Goal: Find contact information: Find contact information

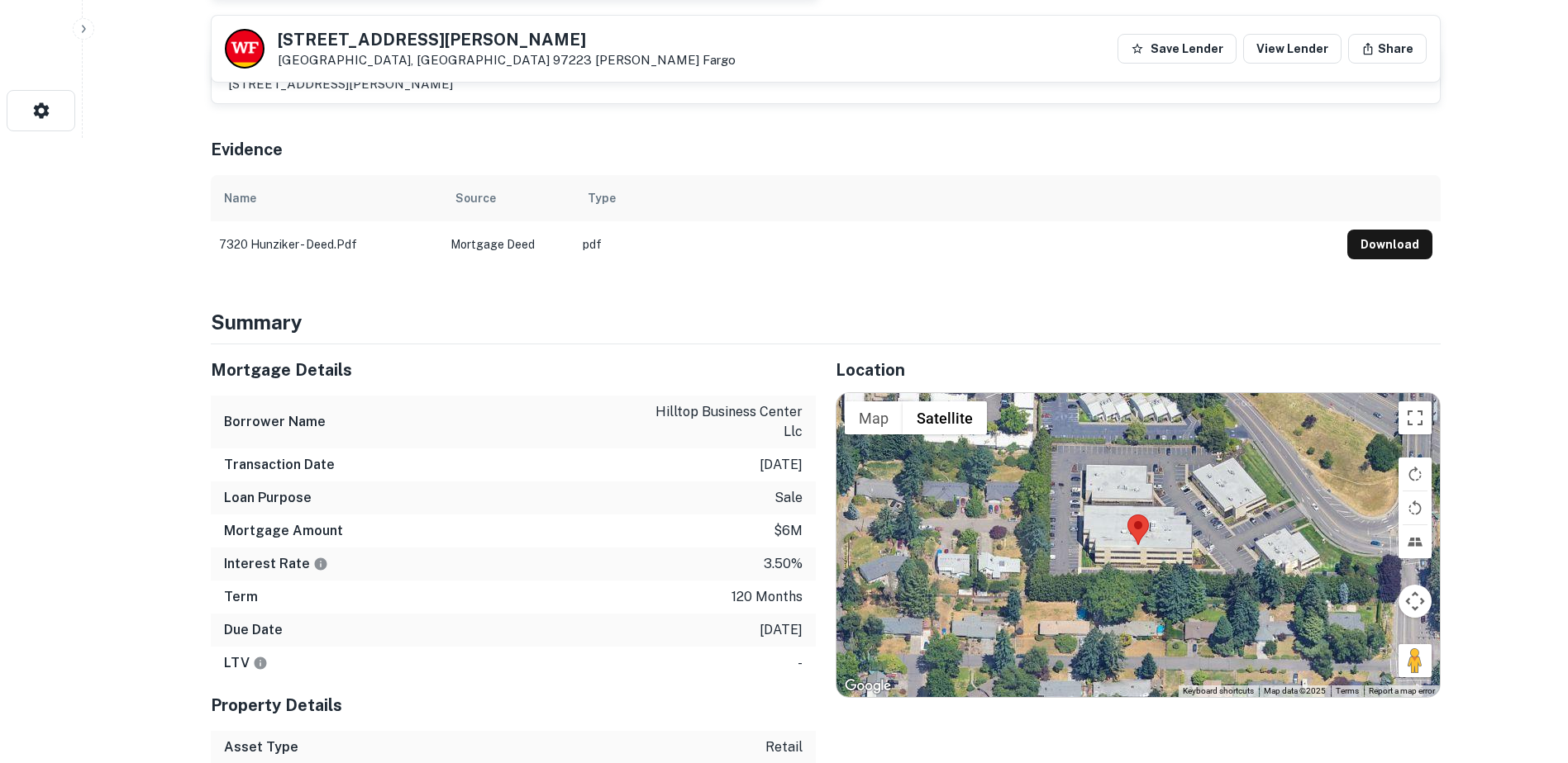
click at [927, 263] on td "pdf" at bounding box center [957, 244] width 764 height 46
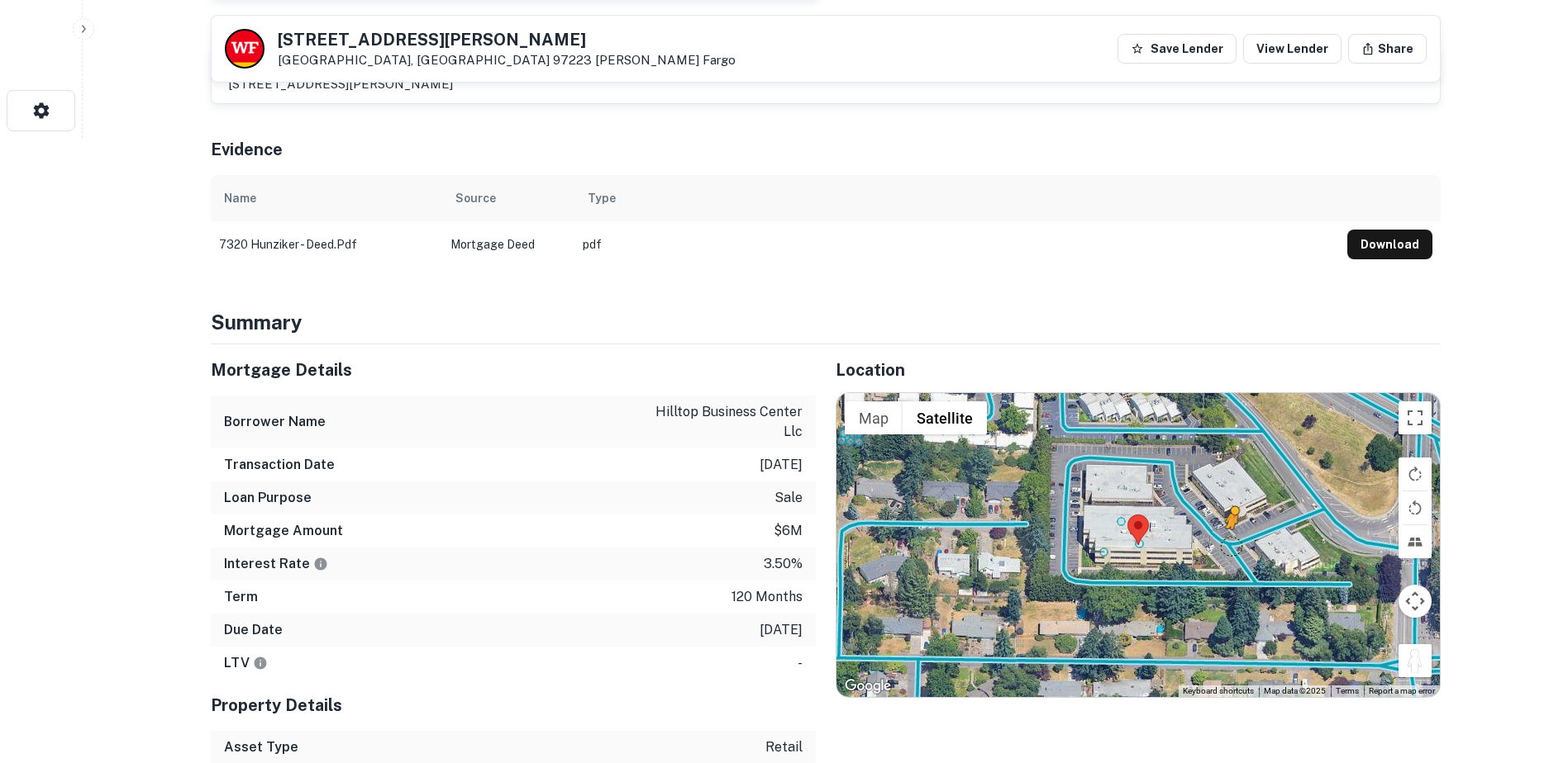
drag, startPoint x: 1423, startPoint y: 663, endPoint x: 1231, endPoint y: 544, distance: 225.9
click at [1231, 544] on div "To activate drag with keyboard, press Alt + Enter. Once in keyboard drag state,…" at bounding box center [1137, 544] width 603 height 304
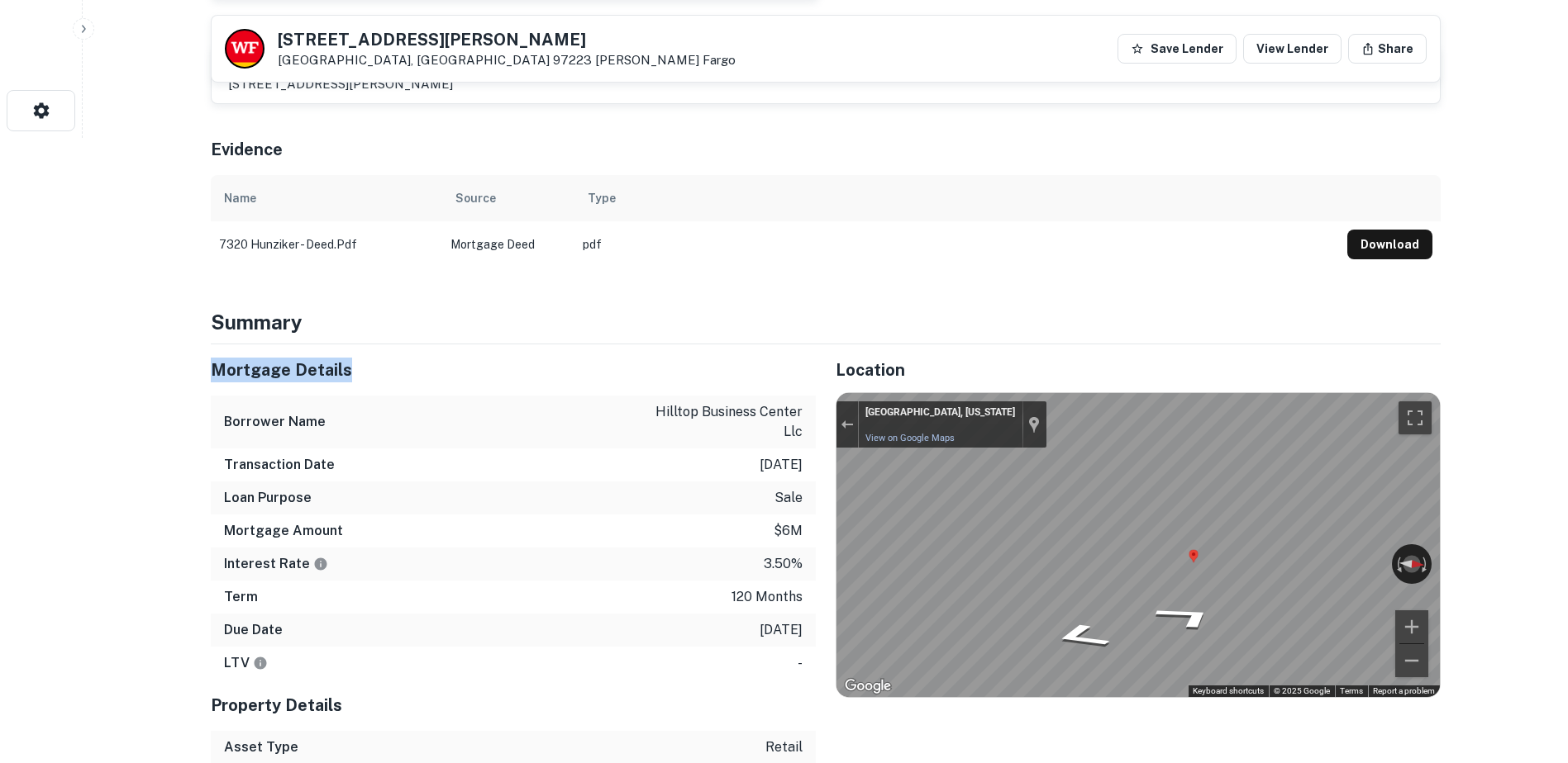
drag, startPoint x: 805, startPoint y: 300, endPoint x: 805, endPoint y: 345, distance: 45.0
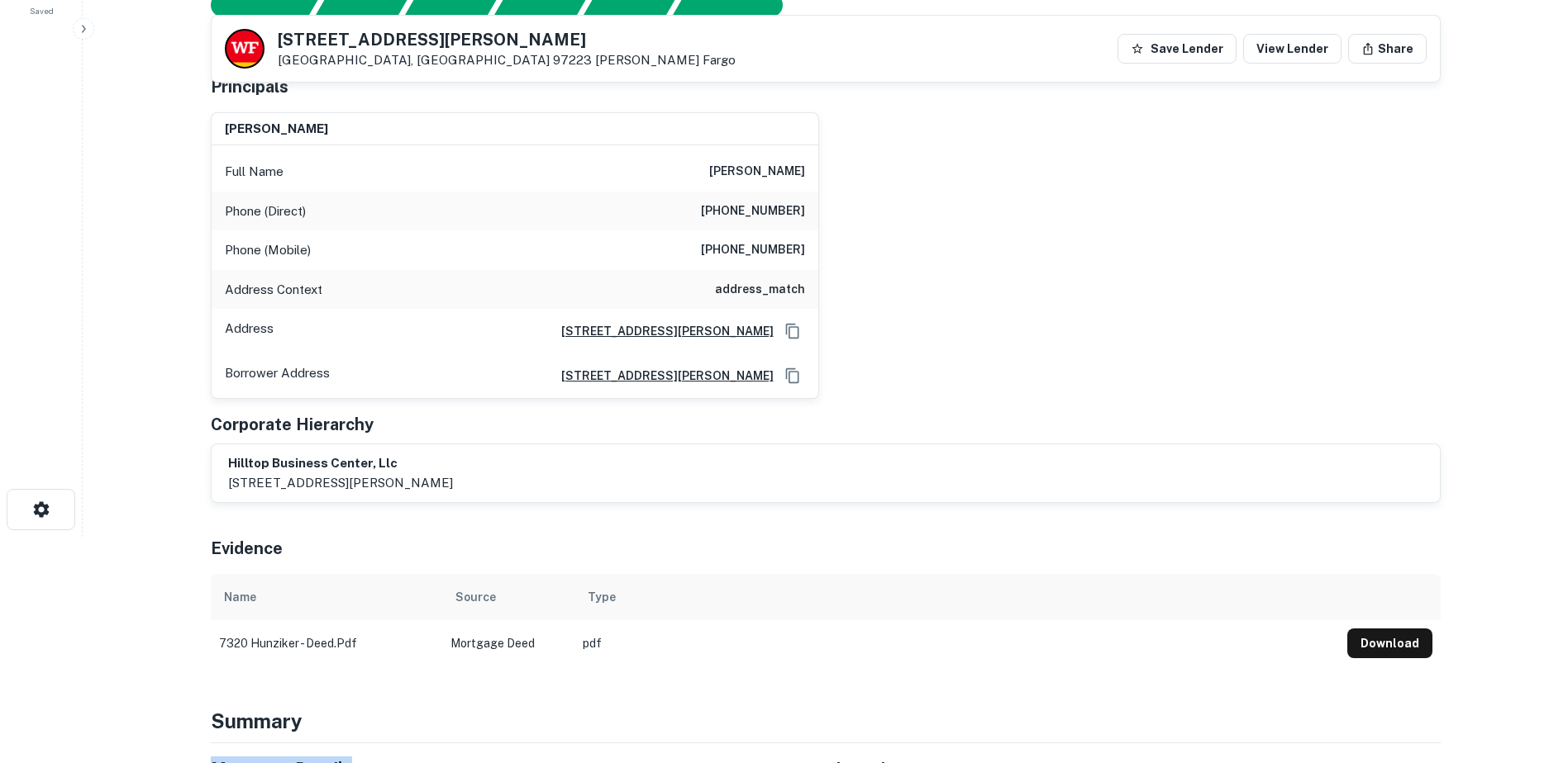
scroll to position [129, 0]
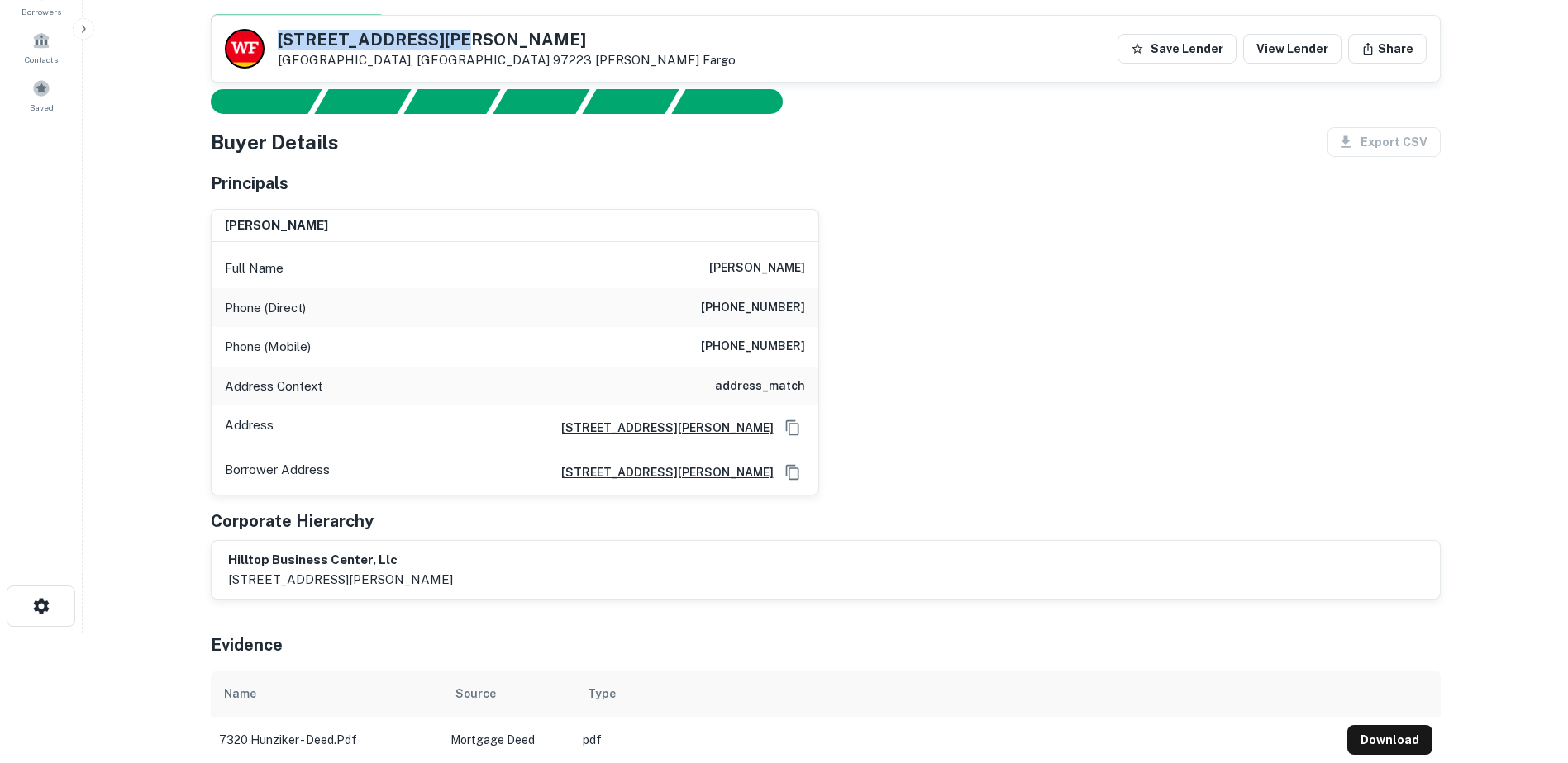
drag, startPoint x: 462, startPoint y: 36, endPoint x: 231, endPoint y: 33, distance: 231.0
click at [231, 33] on div "[STREET_ADDRESS][PERSON_NAME] [PERSON_NAME] Fargo Save Lender View Lender Share" at bounding box center [826, 48] width 1228 height 66
copy div "[STREET_ADDRESS][PERSON_NAME]"
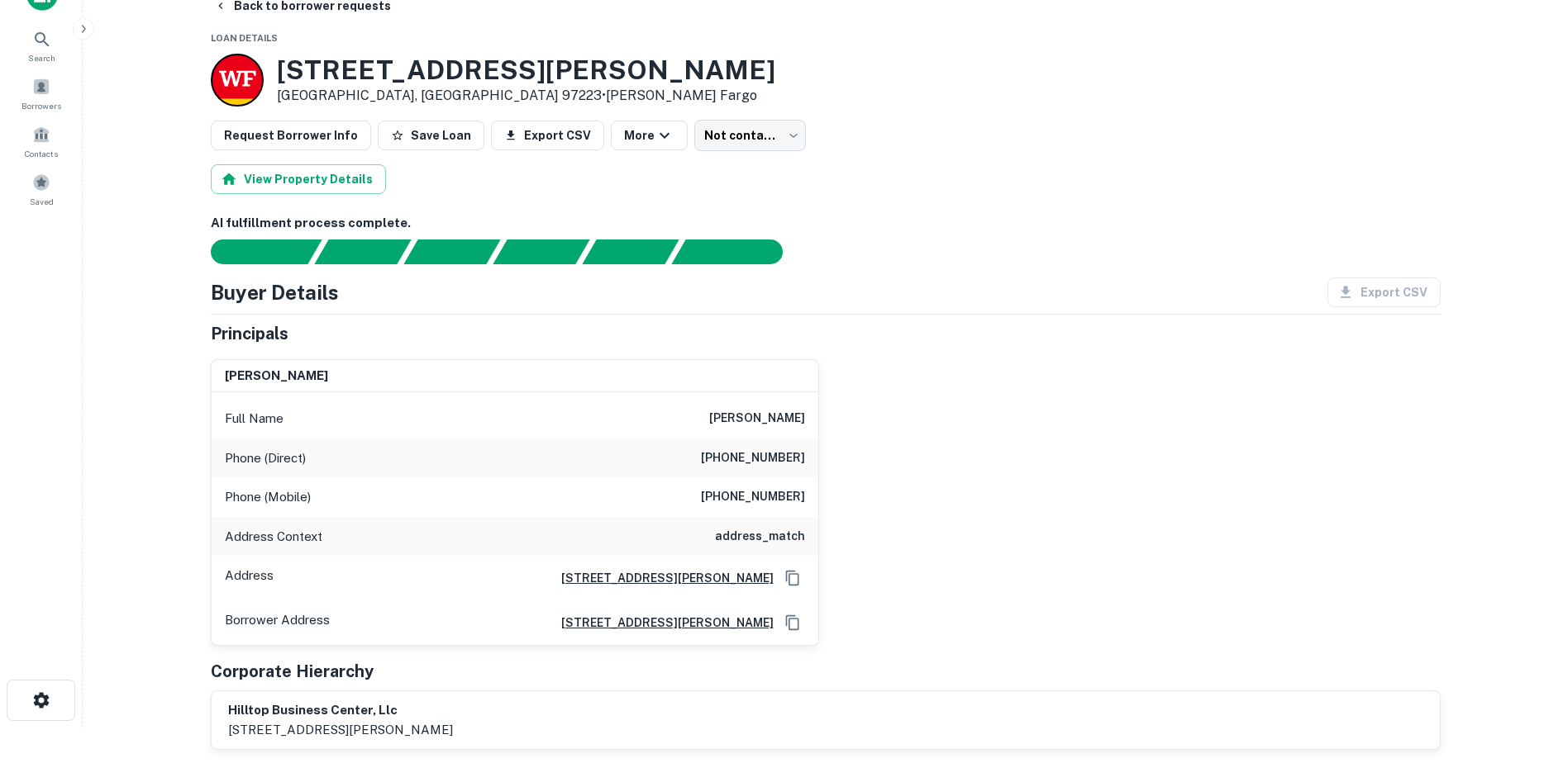
scroll to position [0, 0]
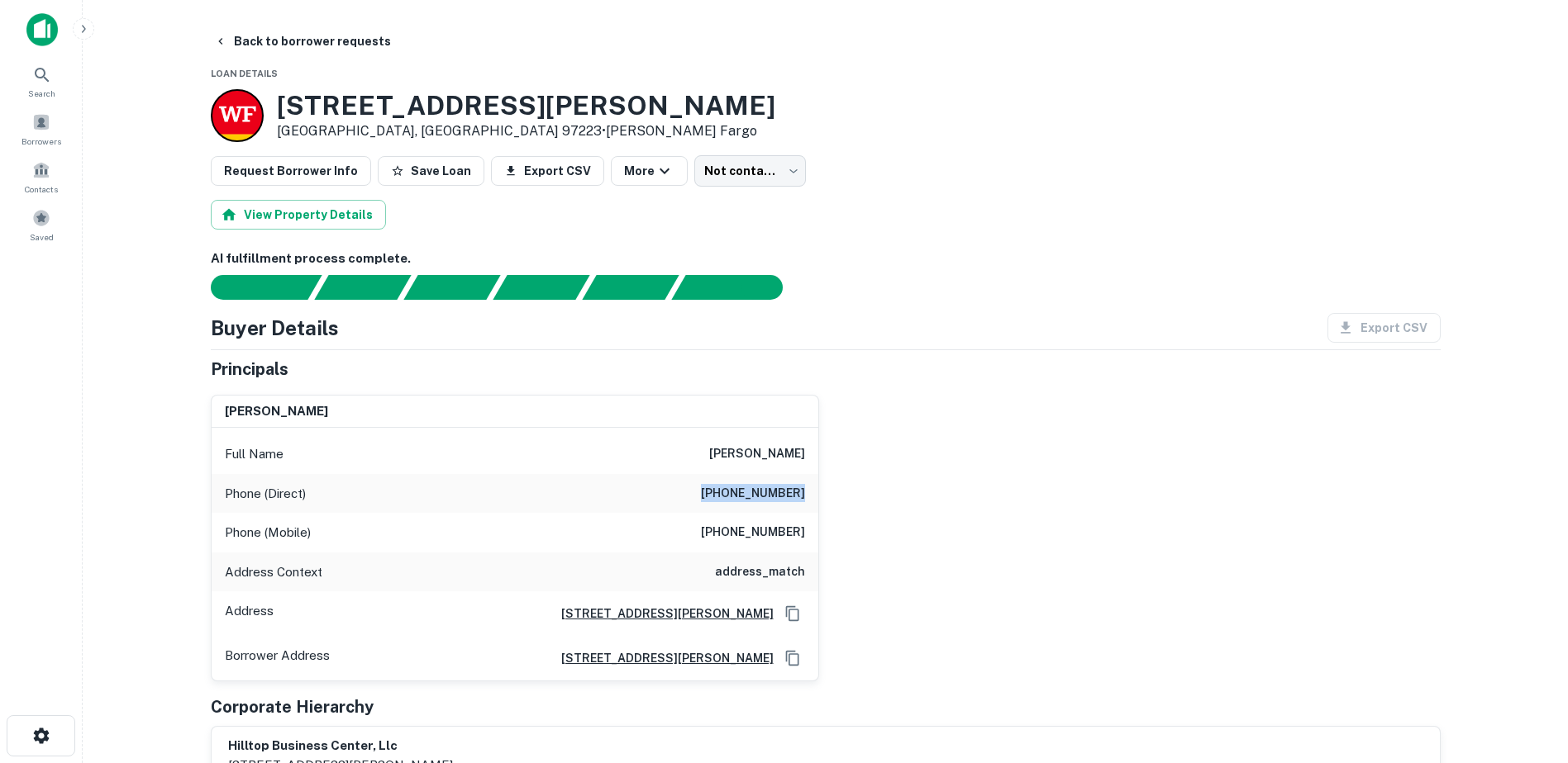
drag, startPoint x: 715, startPoint y: 490, endPoint x: 825, endPoint y: 493, distance: 110.0
click at [825, 493] on div "[PERSON_NAME] Full Name [PERSON_NAME] Phone (Direct) [PHONE_NUMBER] Phone (Mobi…" at bounding box center [819, 532] width 1242 height 301
copy h6 "[PHONE_NUMBER]"
drag, startPoint x: 716, startPoint y: 523, endPoint x: 830, endPoint y: 528, distance: 114.1
click at [830, 528] on div "[PERSON_NAME] Full Name [PERSON_NAME] Phone (Direct) [PHONE_NUMBER] Phone (Mobi…" at bounding box center [819, 532] width 1242 height 301
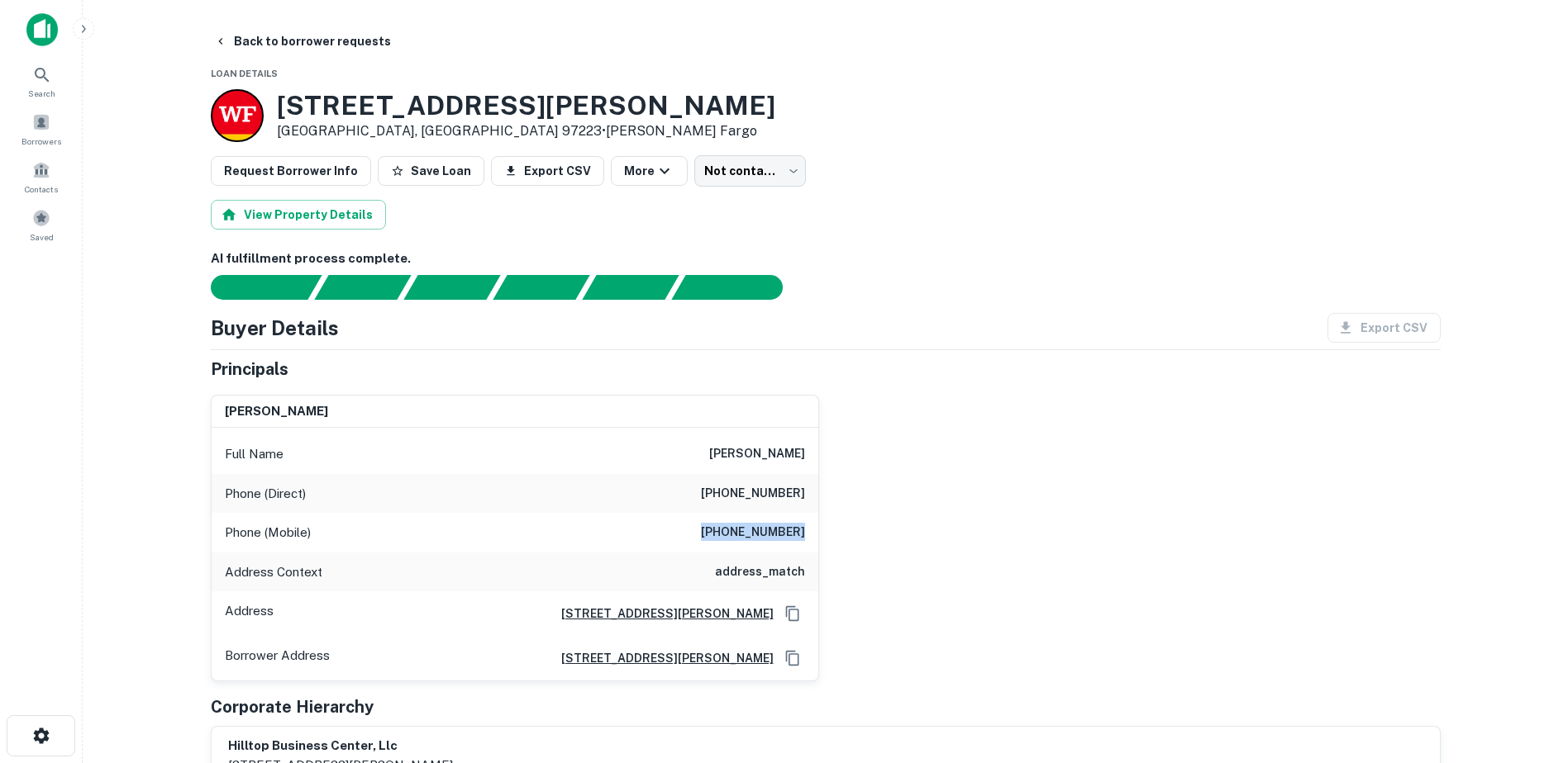
copy h6 "[PHONE_NUMBER]"
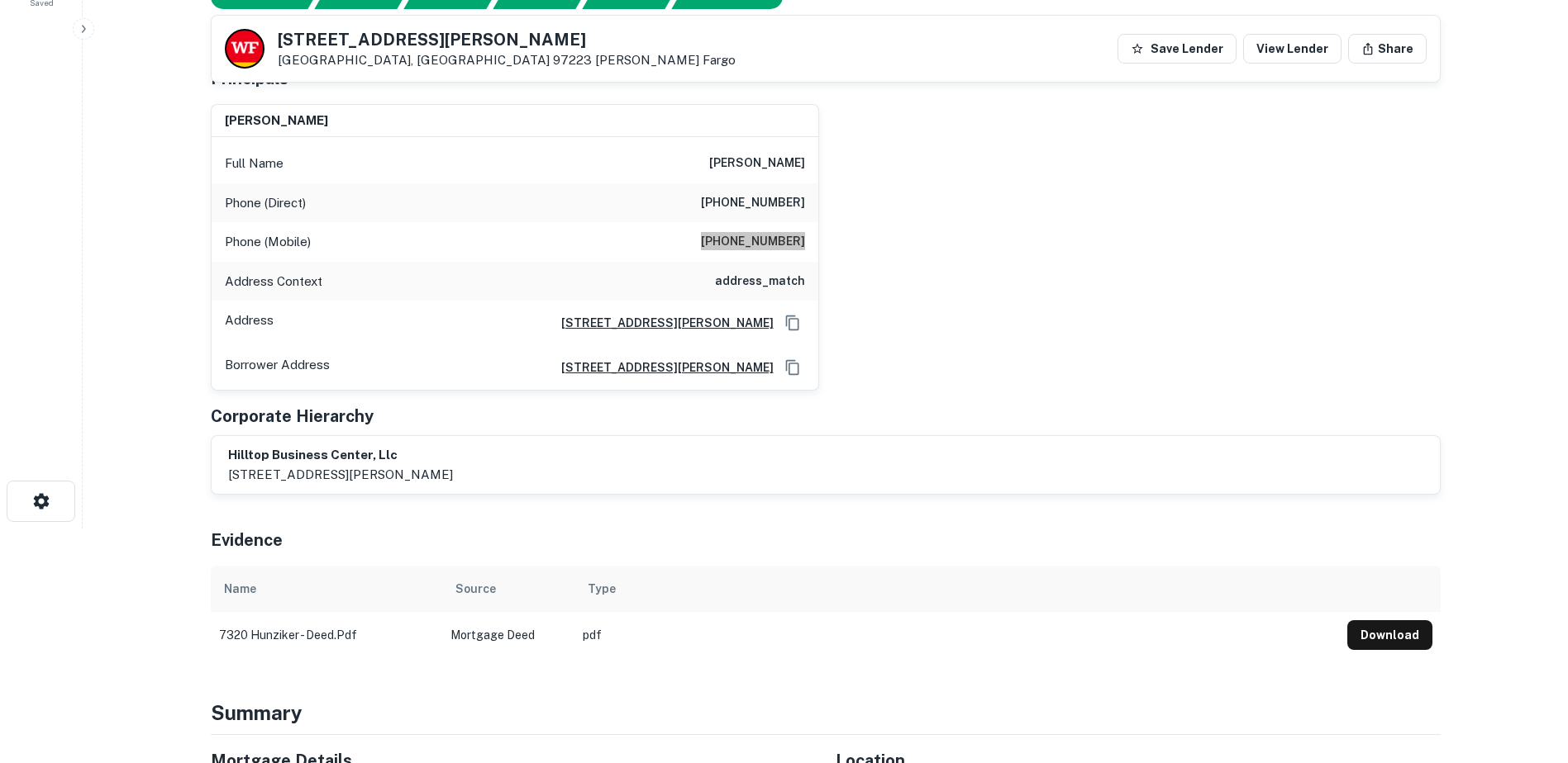
scroll to position [330, 0]
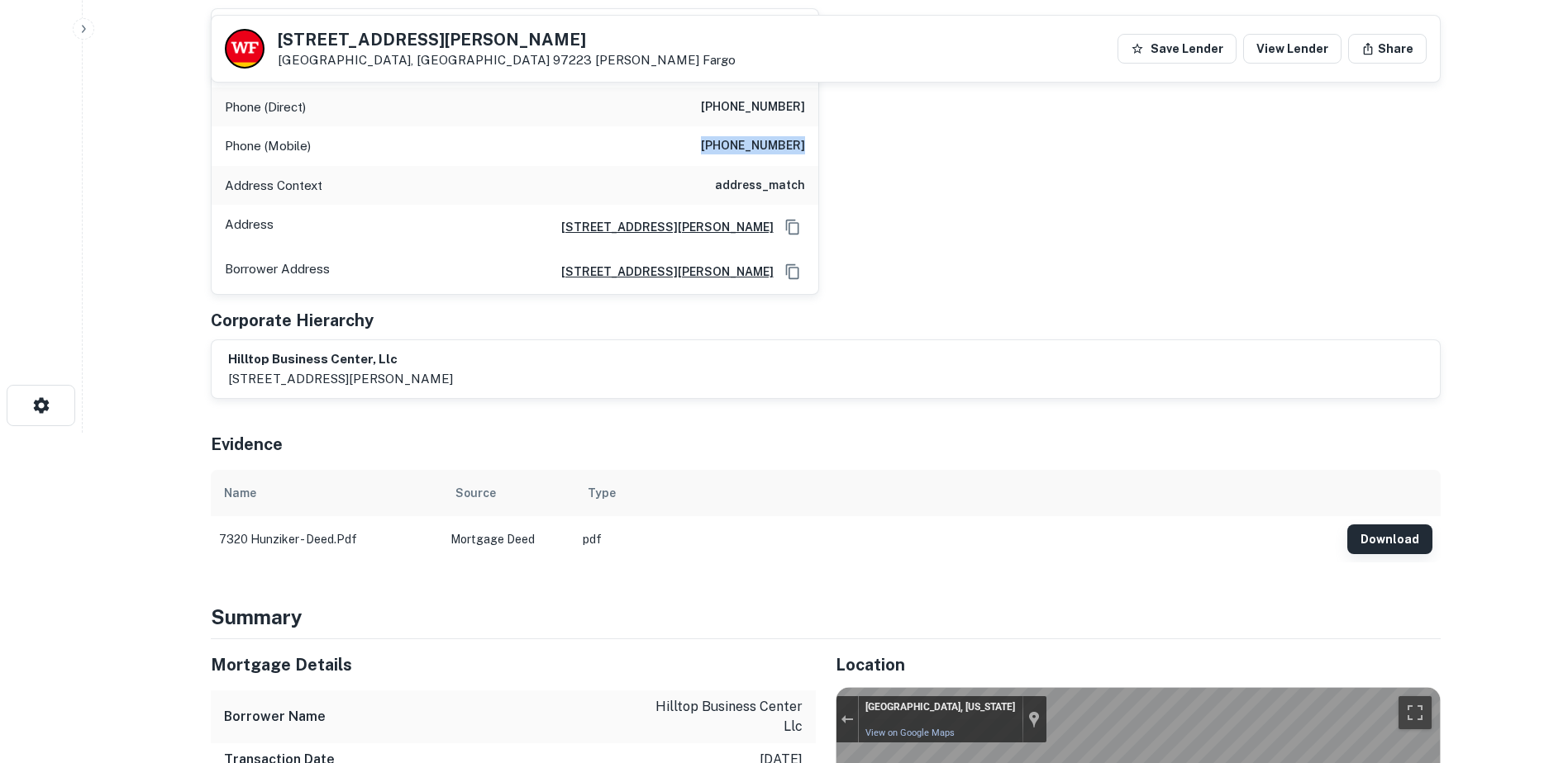
click at [1377, 546] on button "Download" at bounding box center [1389, 539] width 85 height 30
click at [1040, 257] on div "[PERSON_NAME] Full Name [PERSON_NAME] Phone (Direct) [PHONE_NUMBER] Phone (Mobi…" at bounding box center [819, 146] width 1242 height 301
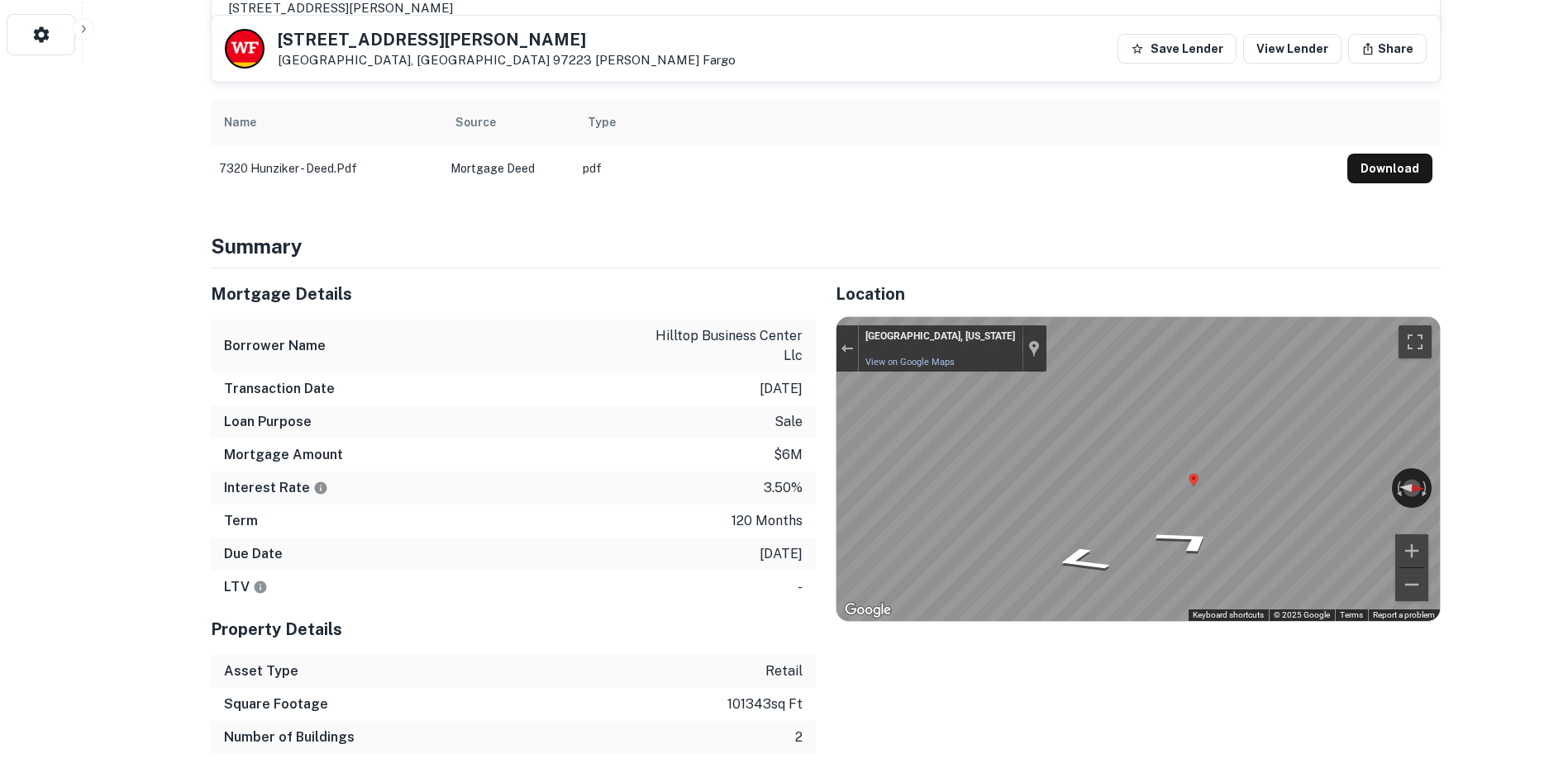
scroll to position [753, 0]
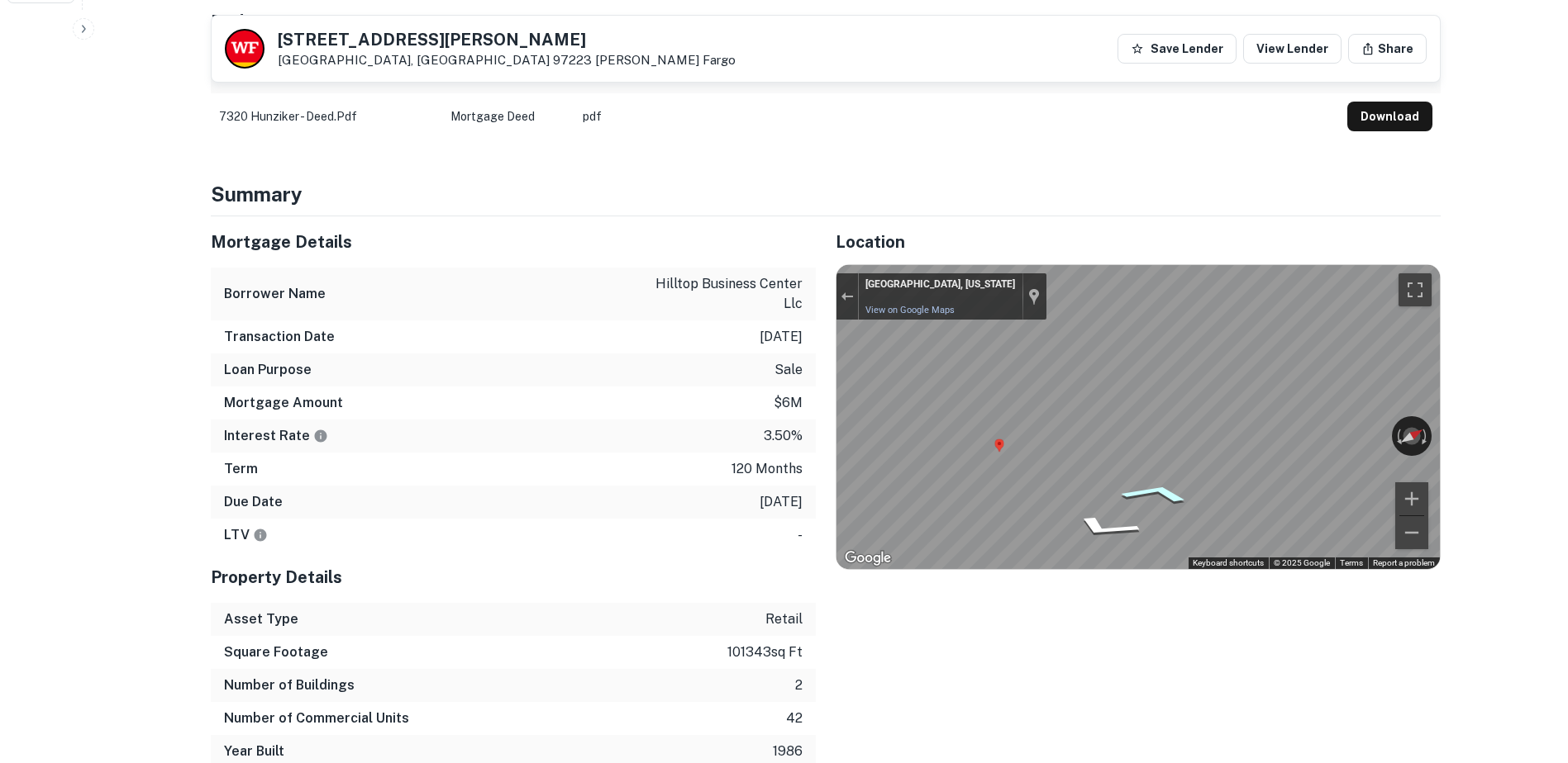
click at [1155, 493] on icon "Go Northwest" at bounding box center [1156, 494] width 117 height 31
click at [1164, 492] on icon "Go Northwest" at bounding box center [1164, 494] width 121 height 34
click at [1103, 469] on icon "Go Northwest" at bounding box center [1116, 471] width 119 height 35
click at [1102, 469] on icon "Go Northwest" at bounding box center [1114, 471] width 119 height 36
click at [1102, 470] on icon "Go North" at bounding box center [1128, 470] width 109 height 30
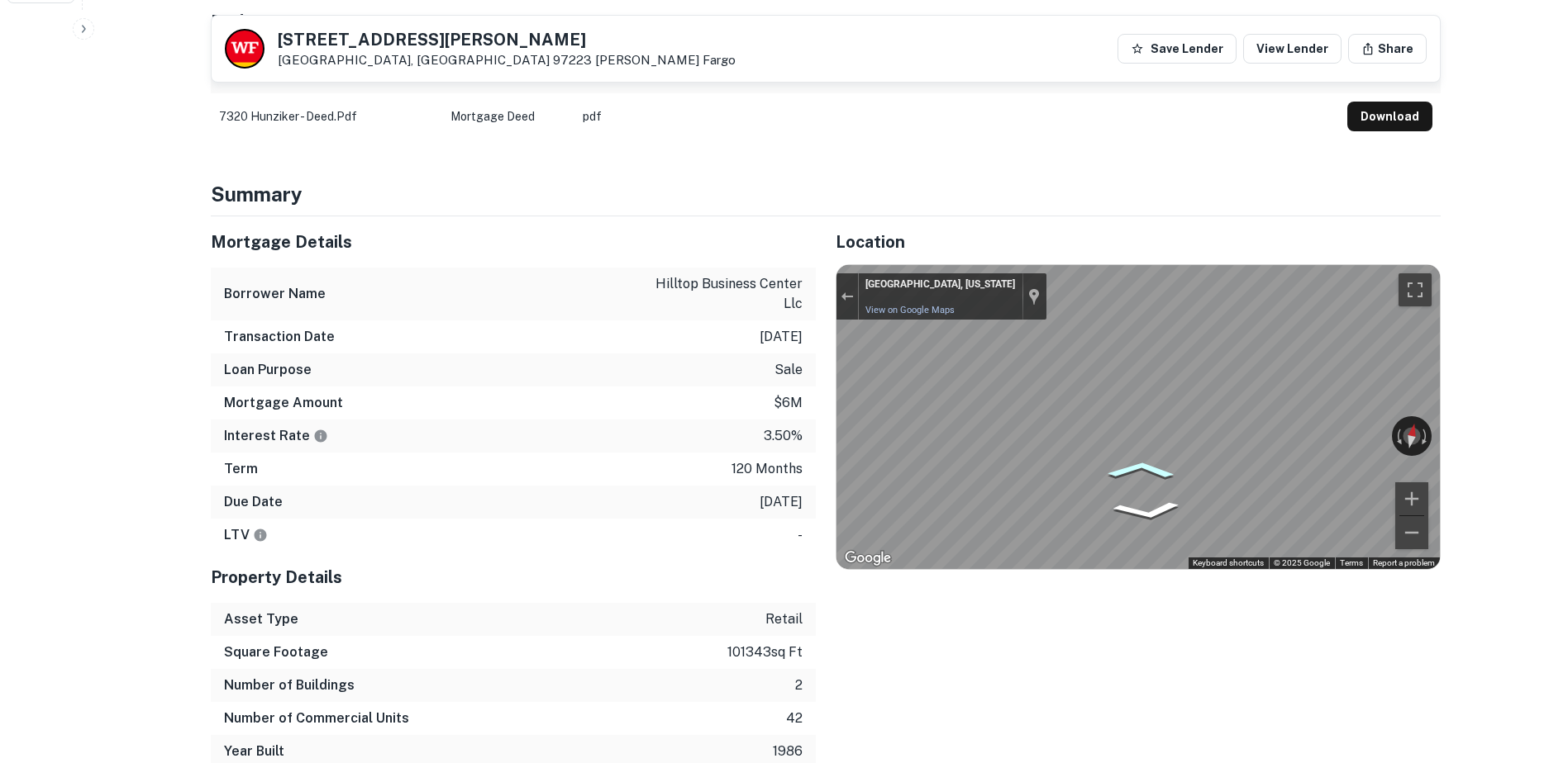
click at [1126, 466] on icon "Go North" at bounding box center [1140, 469] width 102 height 26
click at [1126, 466] on icon "Go Northwest" at bounding box center [1107, 472] width 123 height 38
click at [1076, 490] on icon "Go Southeast" at bounding box center [1076, 490] width 90 height 36
click at [1143, 484] on icon "Go South" at bounding box center [1135, 485] width 102 height 25
click at [1111, 480] on icon "Go South" at bounding box center [1122, 487] width 115 height 31
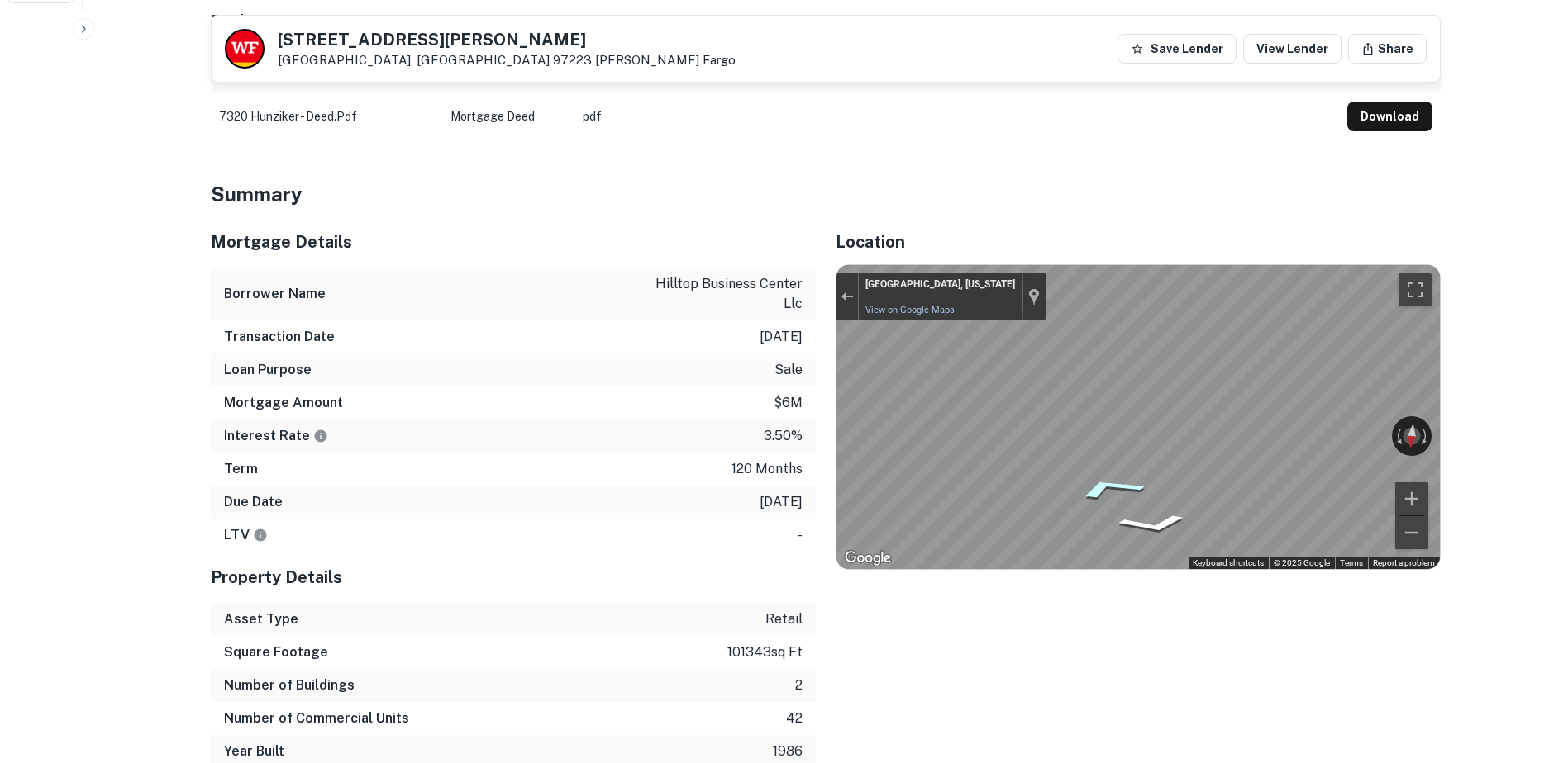
click at [1107, 480] on icon "Go Southeast" at bounding box center [1108, 488] width 122 height 36
click at [1107, 480] on icon "Go Southeast" at bounding box center [1110, 488] width 122 height 35
click at [1067, 497] on icon "Go East" at bounding box center [1078, 499] width 103 height 37
click at [1149, 482] on icon "Go Northeast" at bounding box center [1140, 483] width 103 height 25
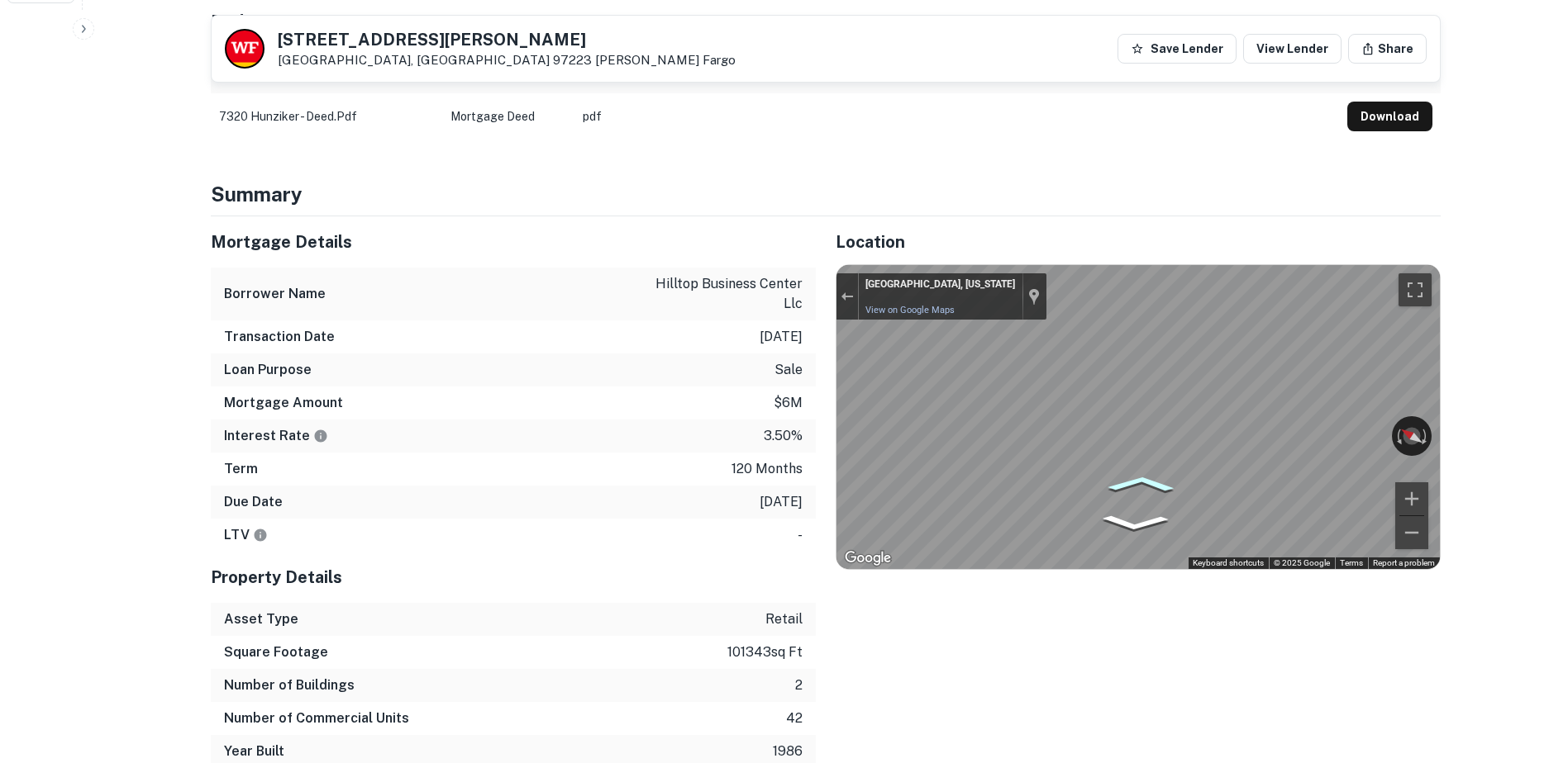
click at [1149, 482] on icon "Go Northeast" at bounding box center [1140, 483] width 103 height 25
click at [1146, 485] on icon "Go Northeast" at bounding box center [1140, 483] width 103 height 25
click at [1303, 434] on div "← Move left → Move right ↑ Move up ↓ Move down + Zoom in - Zoom out [GEOGRAPHIC…" at bounding box center [1137, 417] width 603 height 304
drag, startPoint x: 451, startPoint y: 37, endPoint x: 274, endPoint y: 22, distance: 177.6
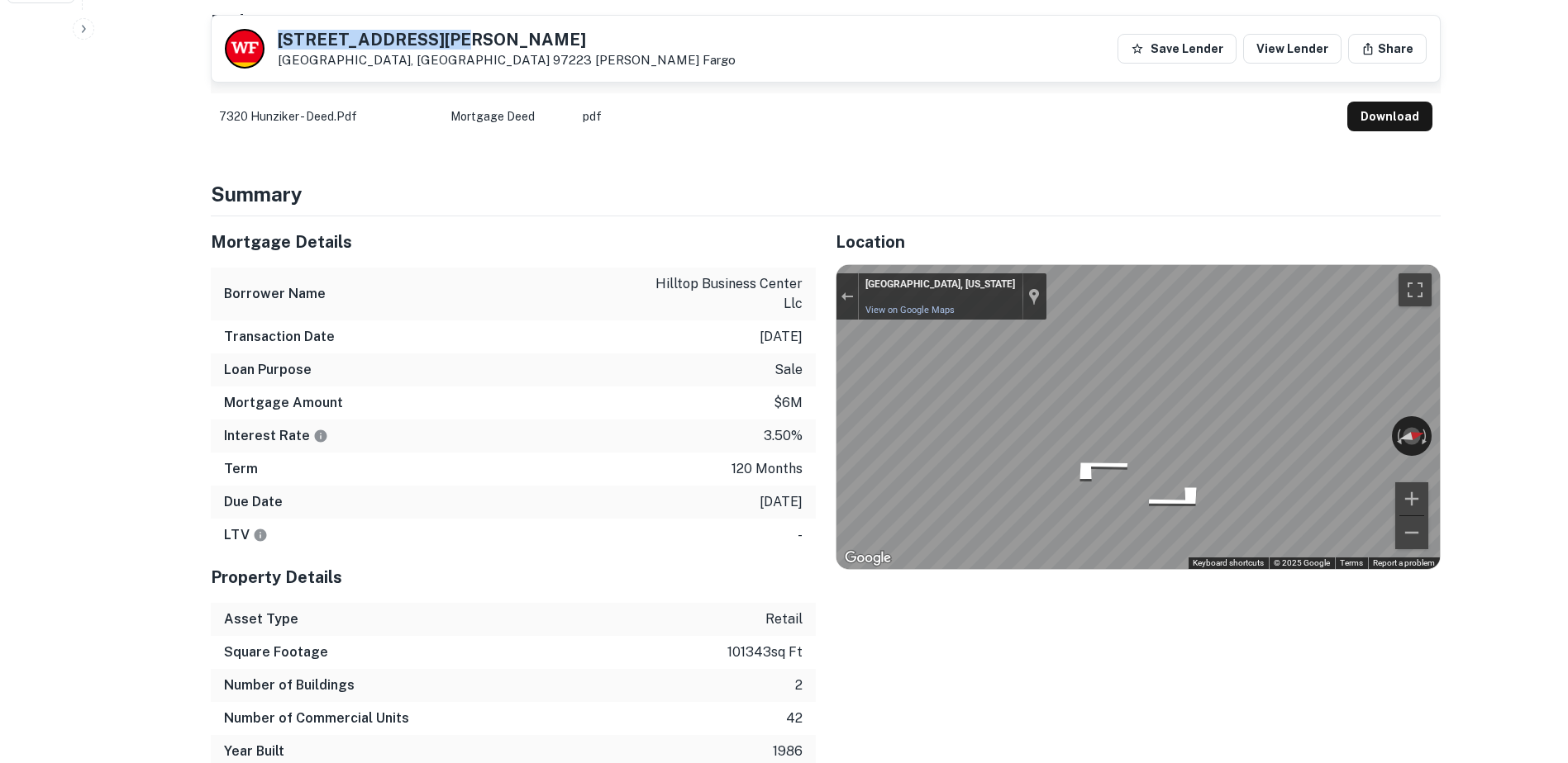
click at [274, 22] on div "[STREET_ADDRESS][PERSON_NAME] [PERSON_NAME] Fargo Save Lender View Lender Share" at bounding box center [826, 48] width 1228 height 66
copy h5 "[STREET_ADDRESS][PERSON_NAME]"
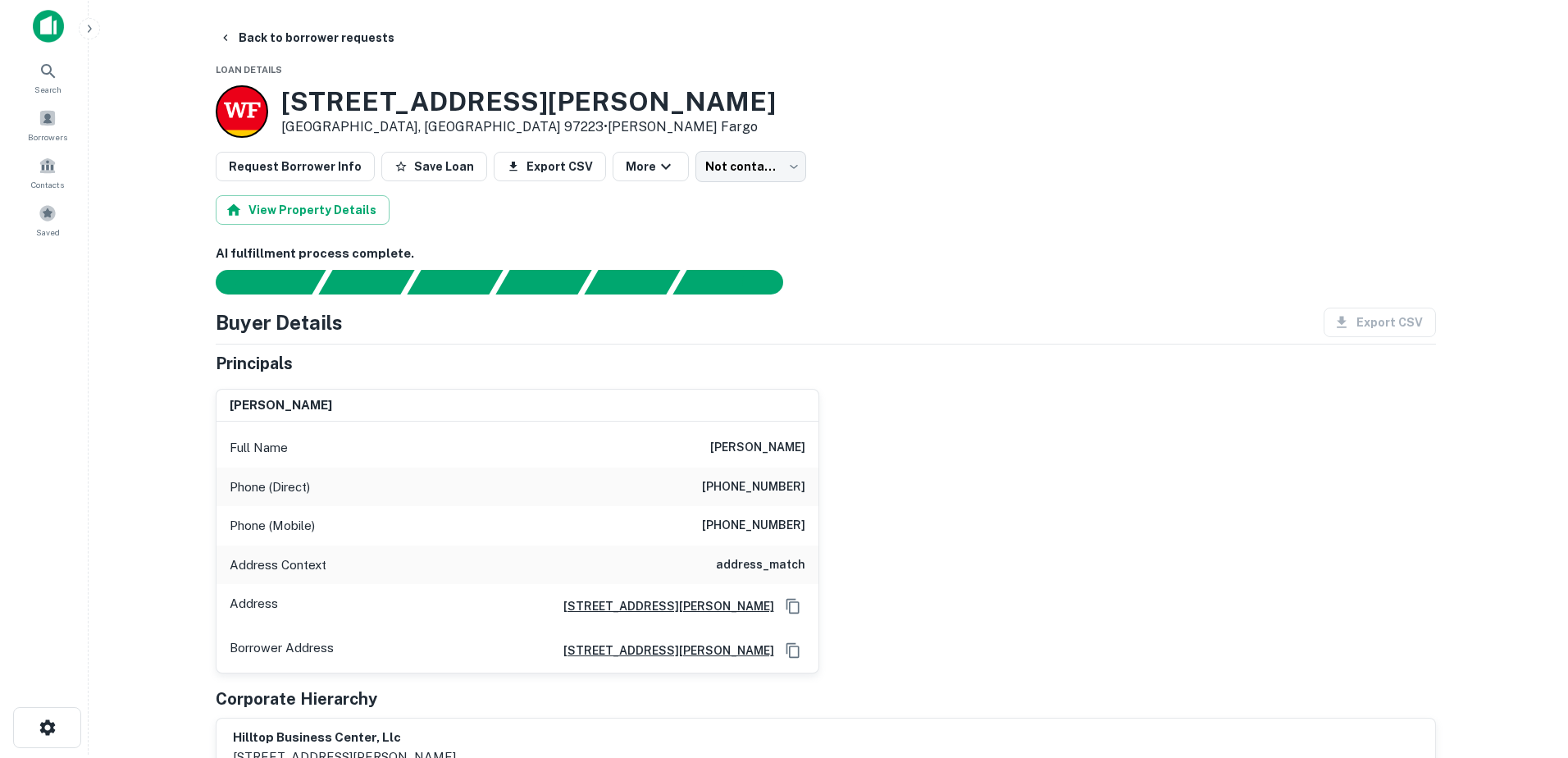
scroll to position [0, 0]
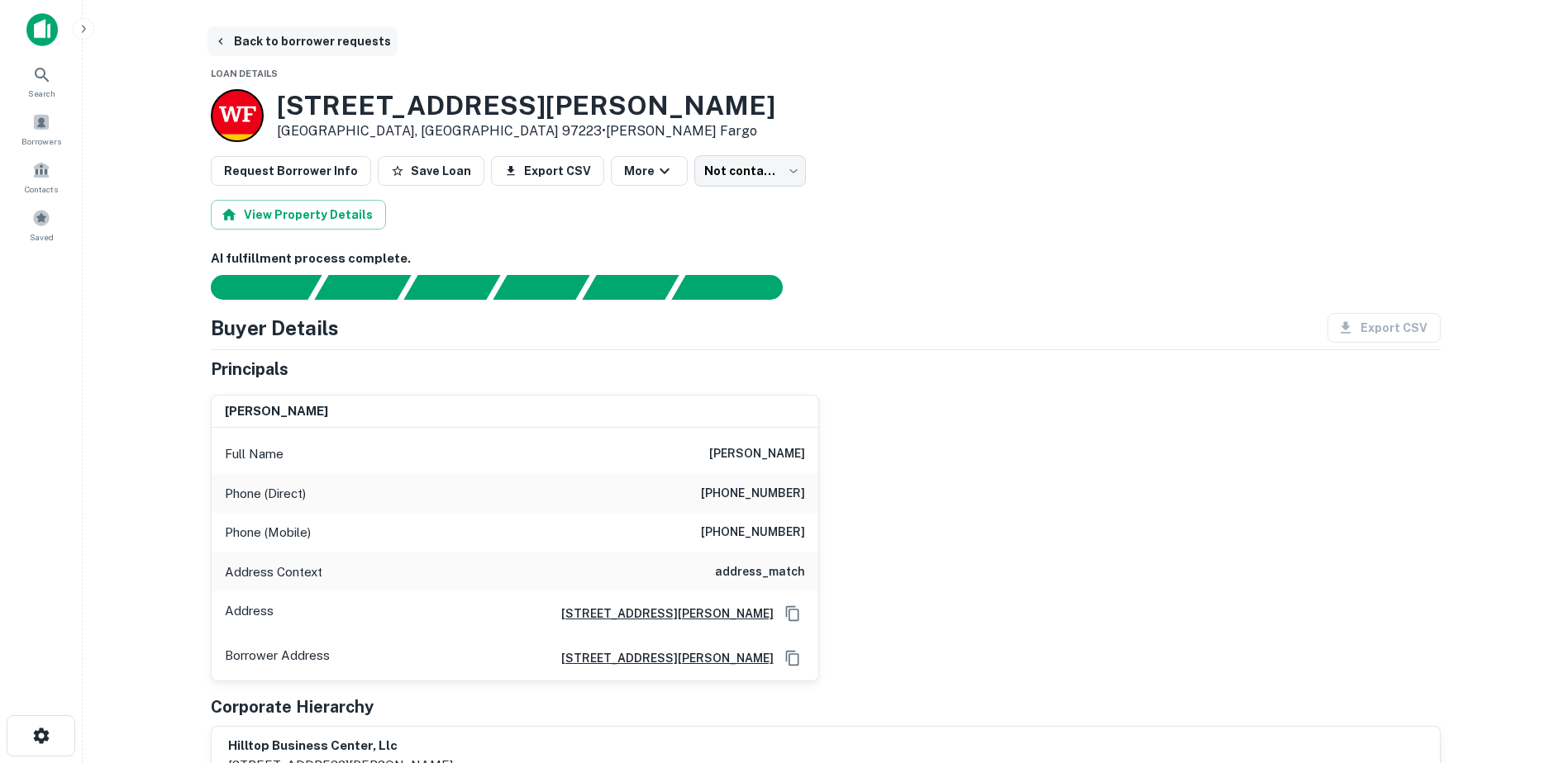
click at [221, 41] on icon "button" at bounding box center [221, 41] width 13 height 13
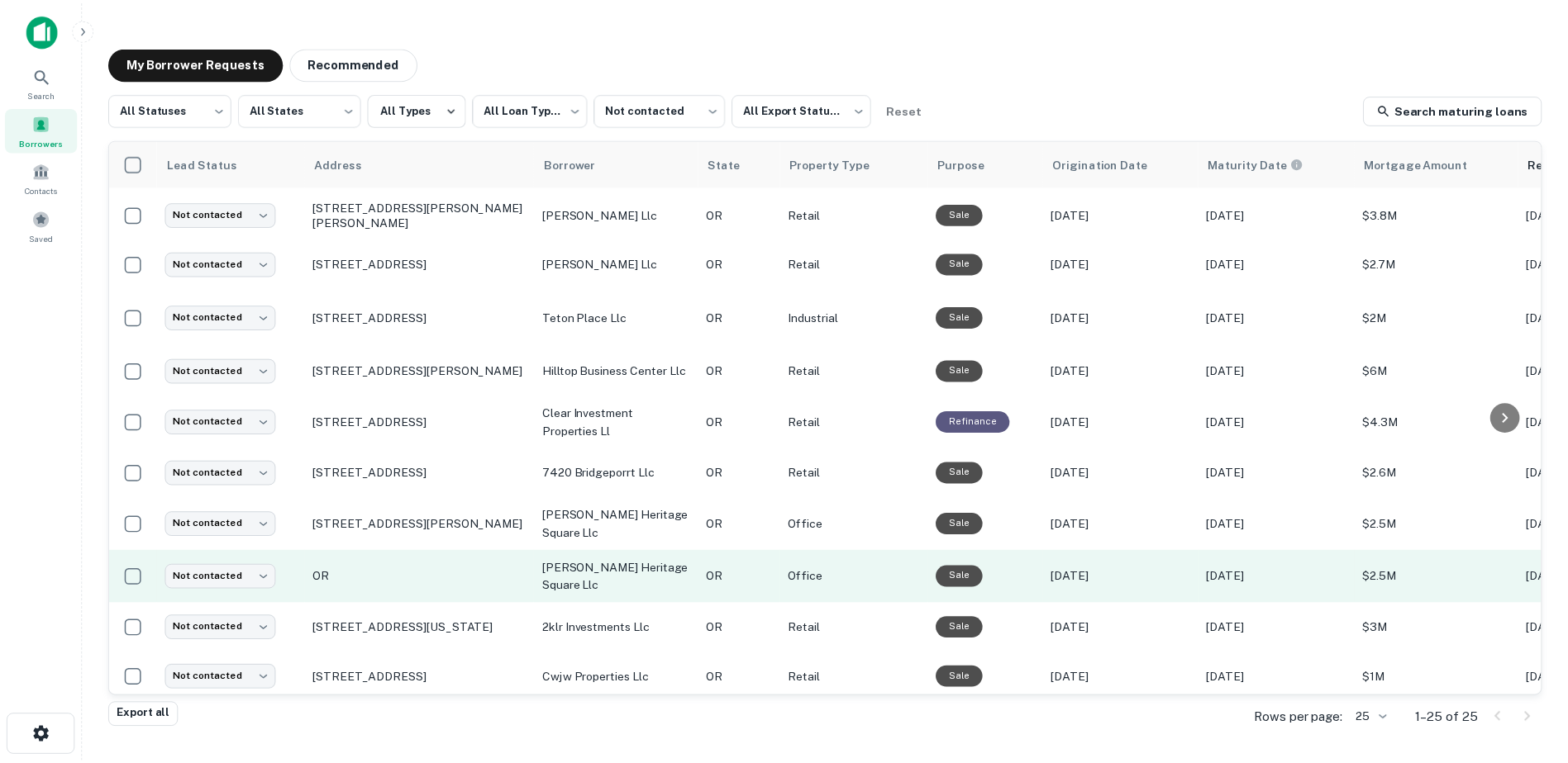
scroll to position [766, 0]
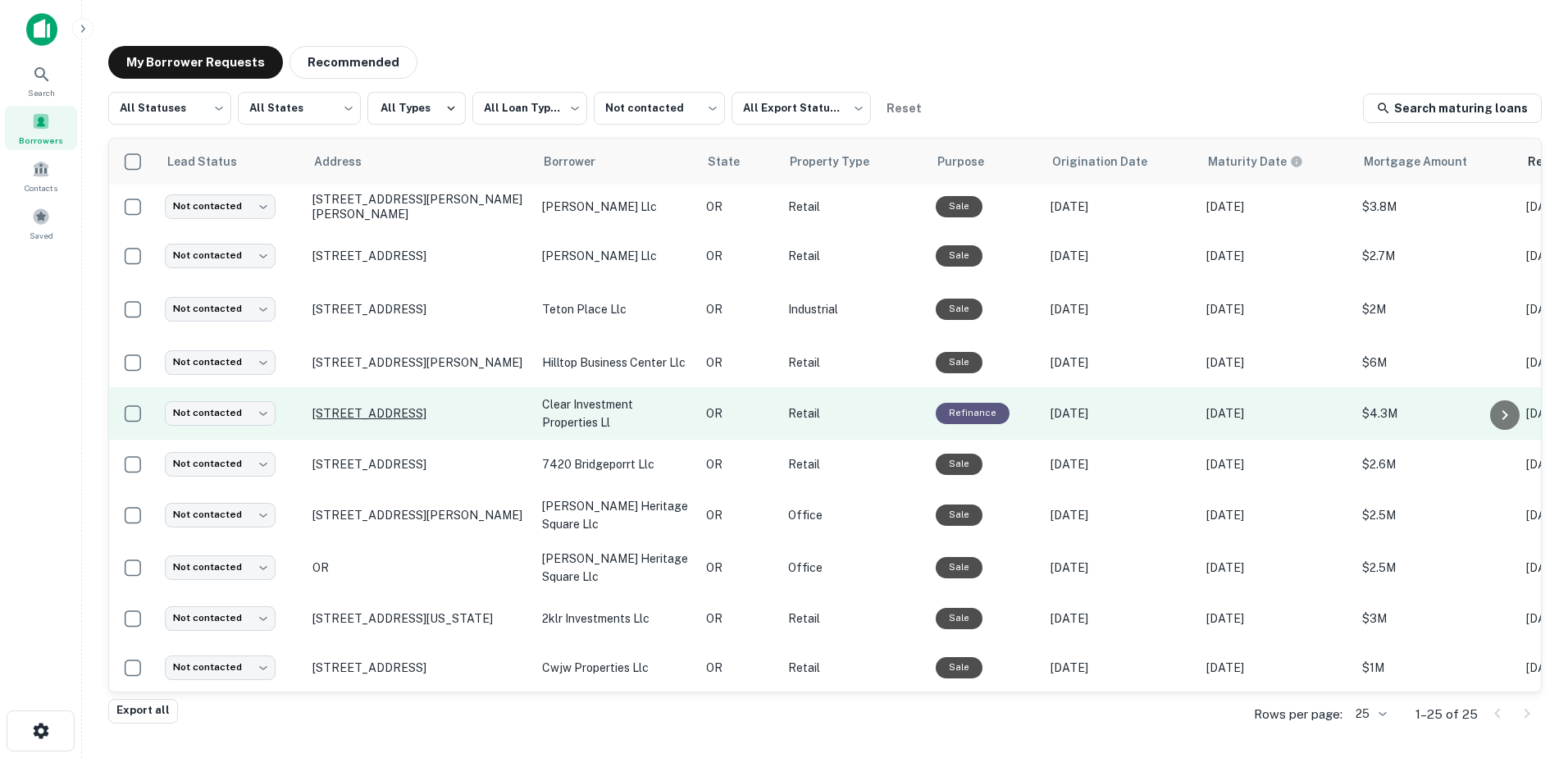
click at [418, 406] on p "[STREET_ADDRESS]" at bounding box center [419, 413] width 214 height 14
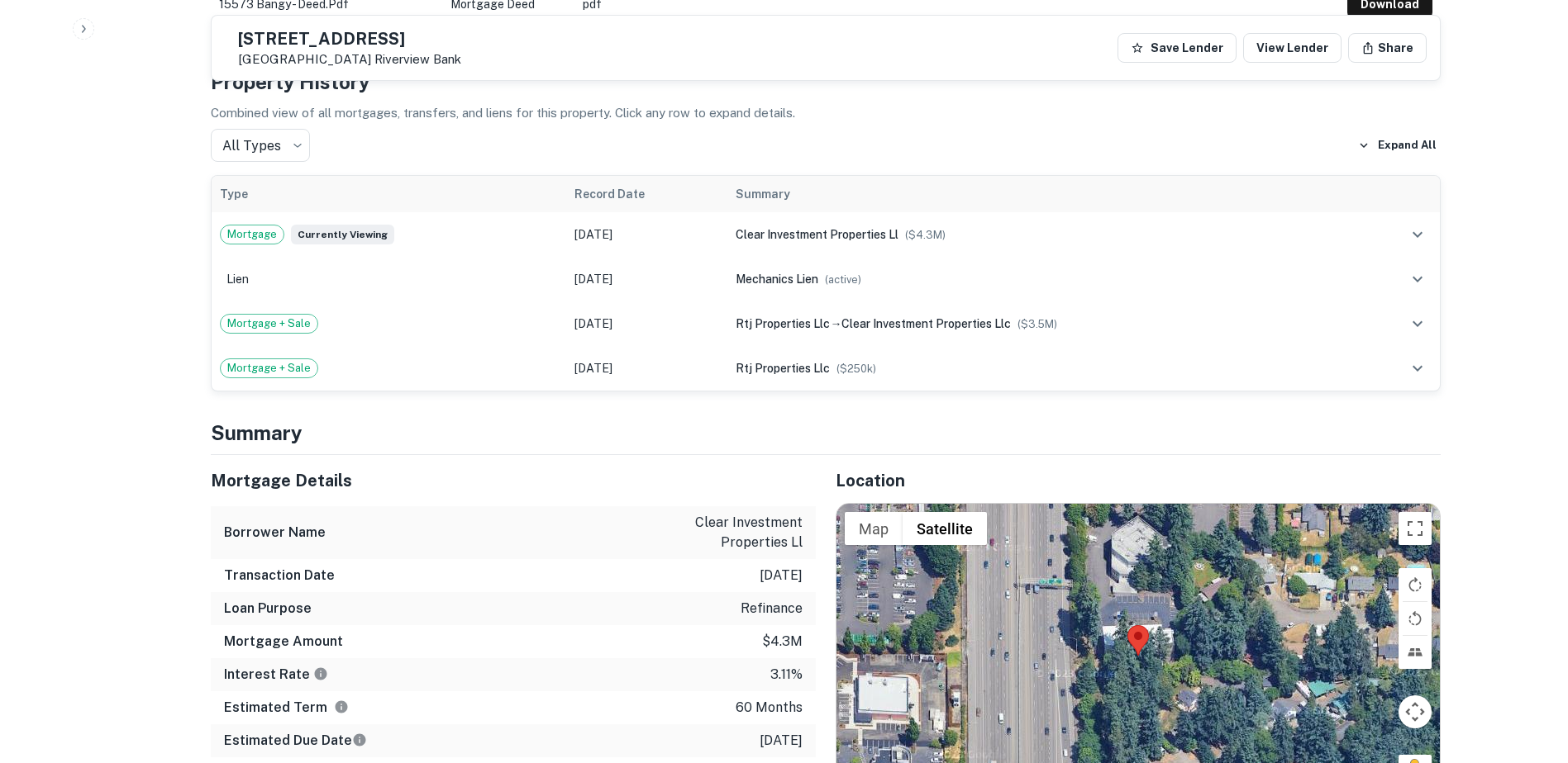
scroll to position [839, 0]
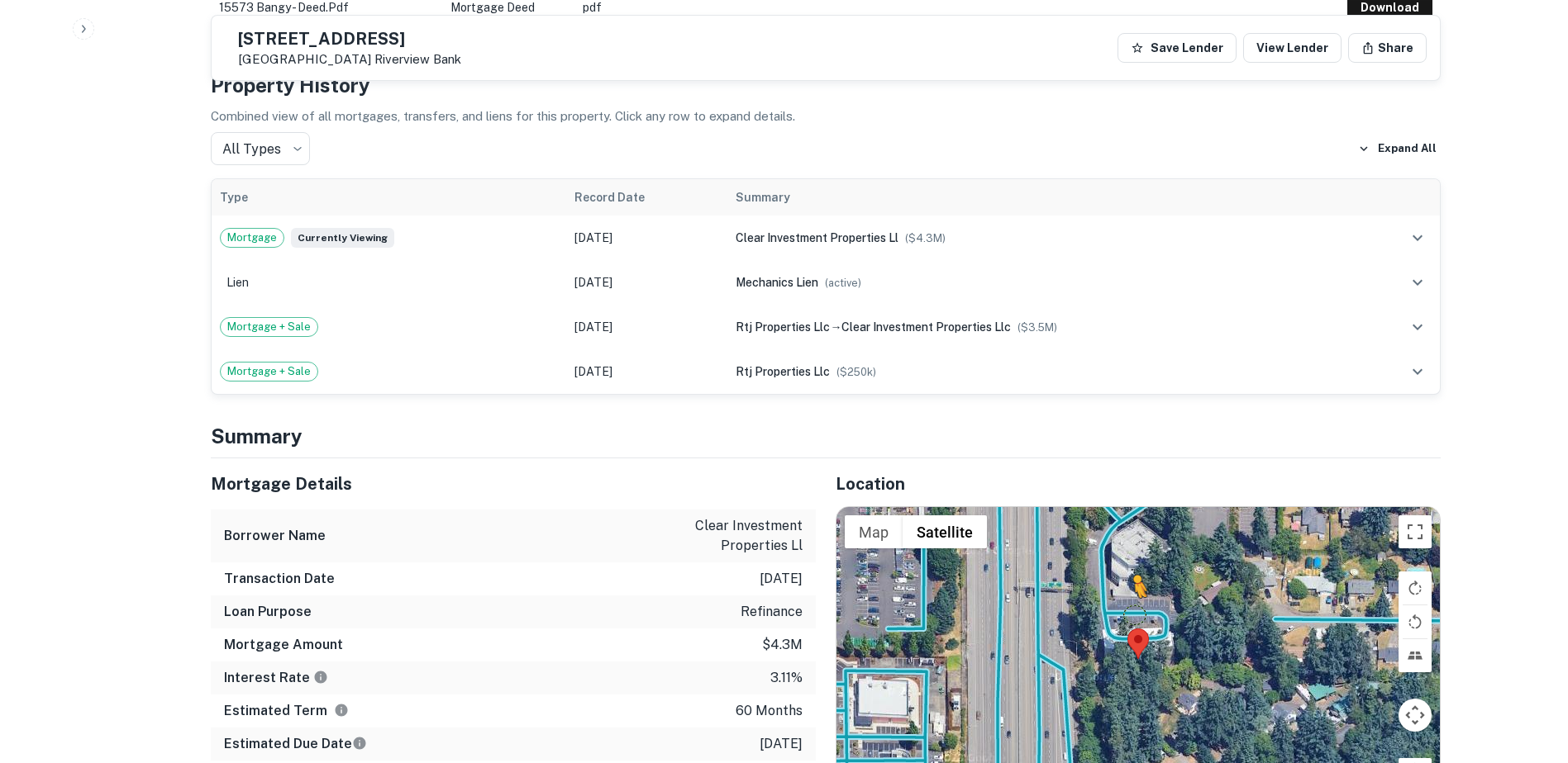
drag, startPoint x: 1414, startPoint y: 753, endPoint x: 1135, endPoint y: 598, distance: 319.2
click at [1135, 598] on div "To activate drag with keyboard, press Alt + Enter. Once in keyboard drag state,…" at bounding box center [1137, 658] width 603 height 304
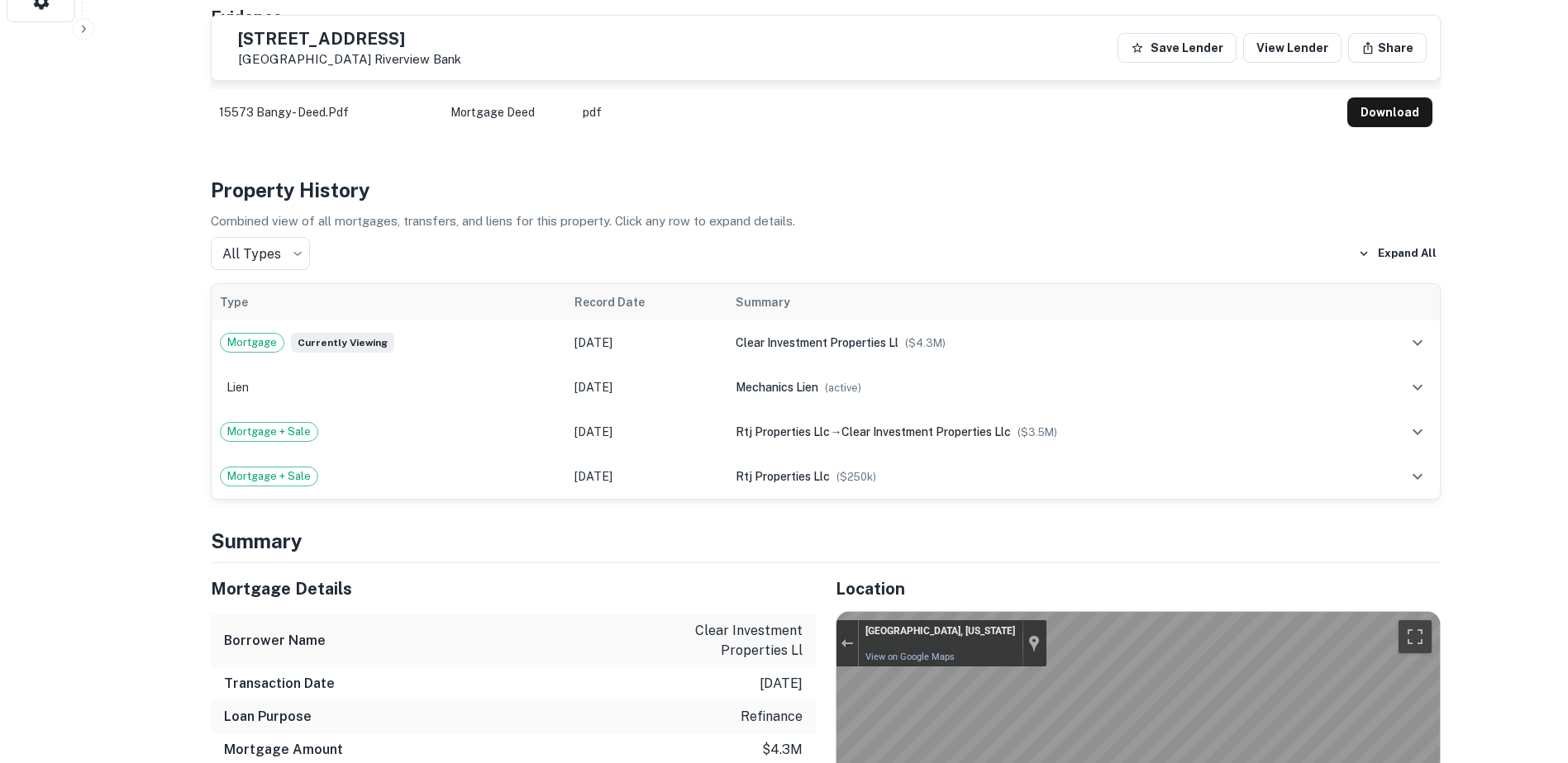
scroll to position [624, 0]
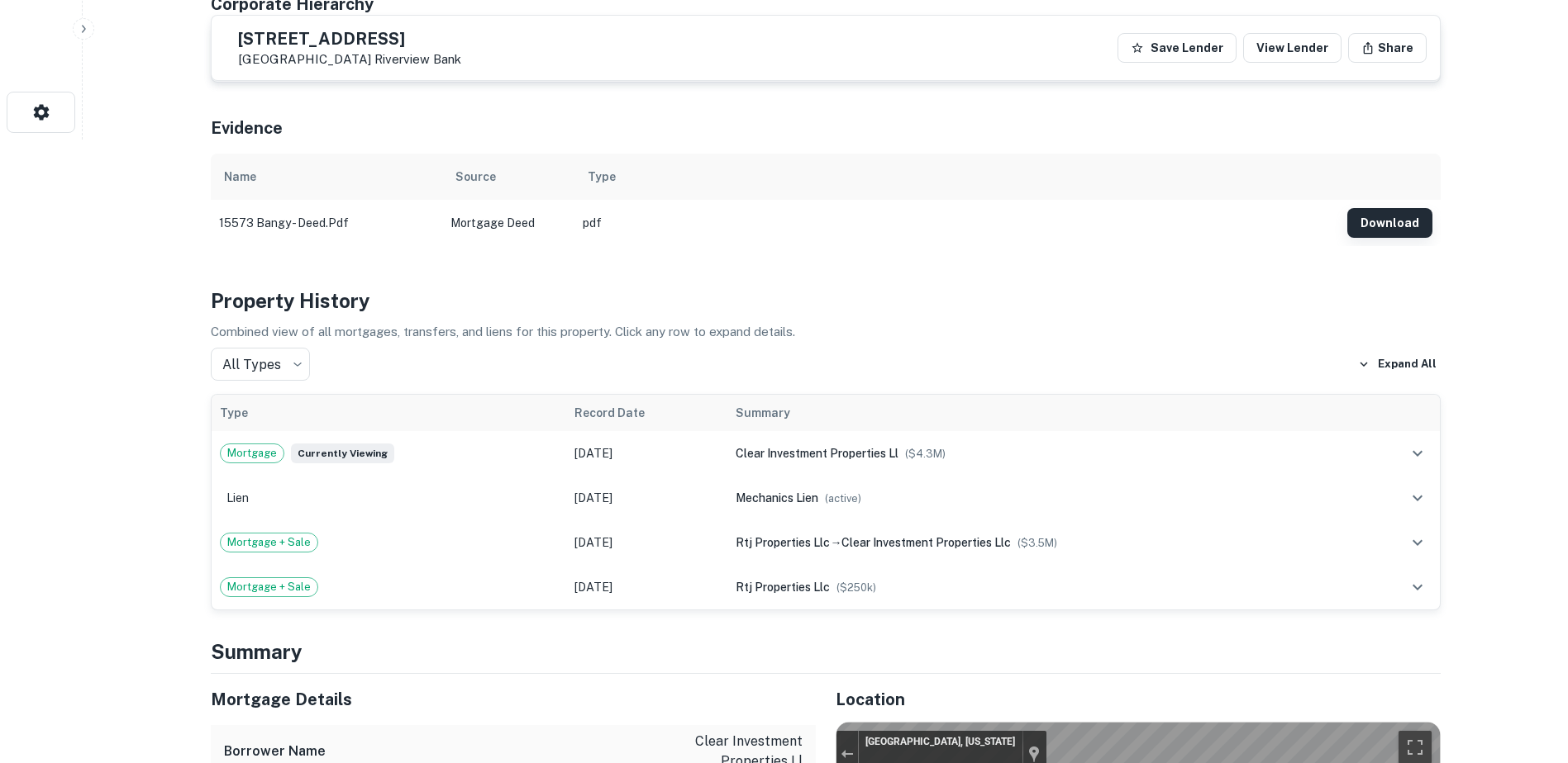
click at [1383, 208] on button "Download" at bounding box center [1389, 222] width 85 height 30
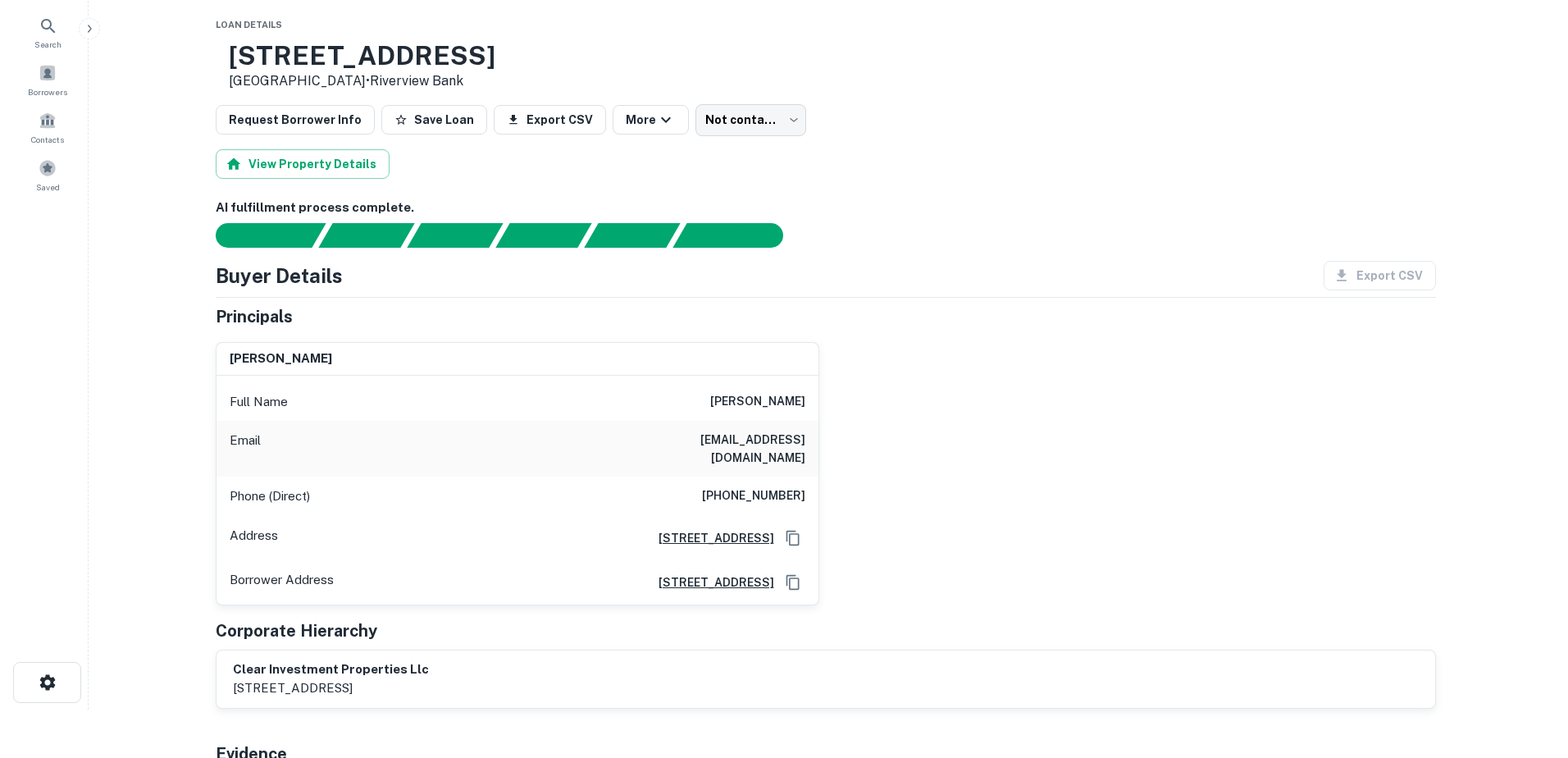
scroll to position [0, 0]
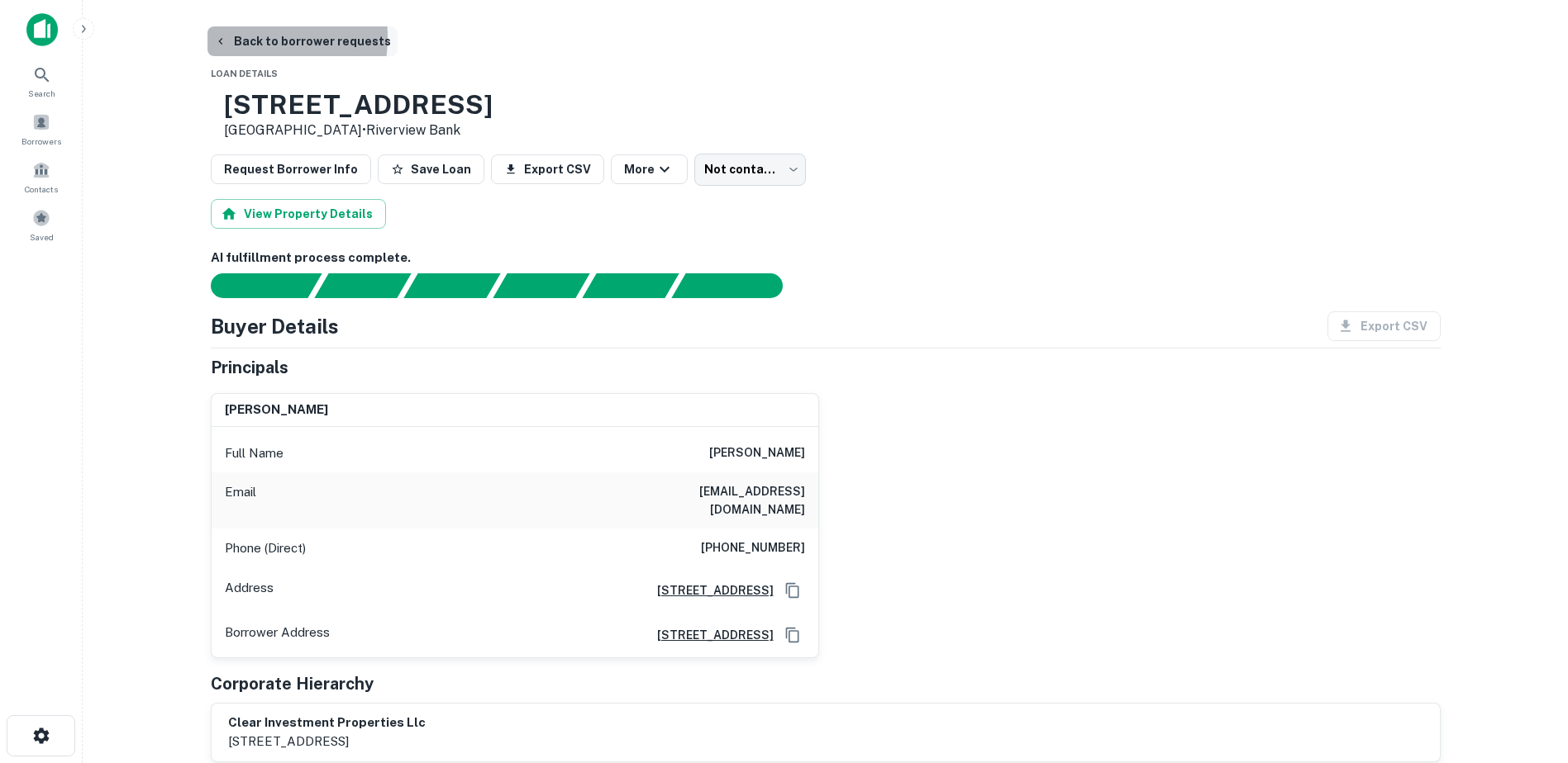
click at [234, 37] on button "Back to borrower requests" at bounding box center [302, 41] width 190 height 30
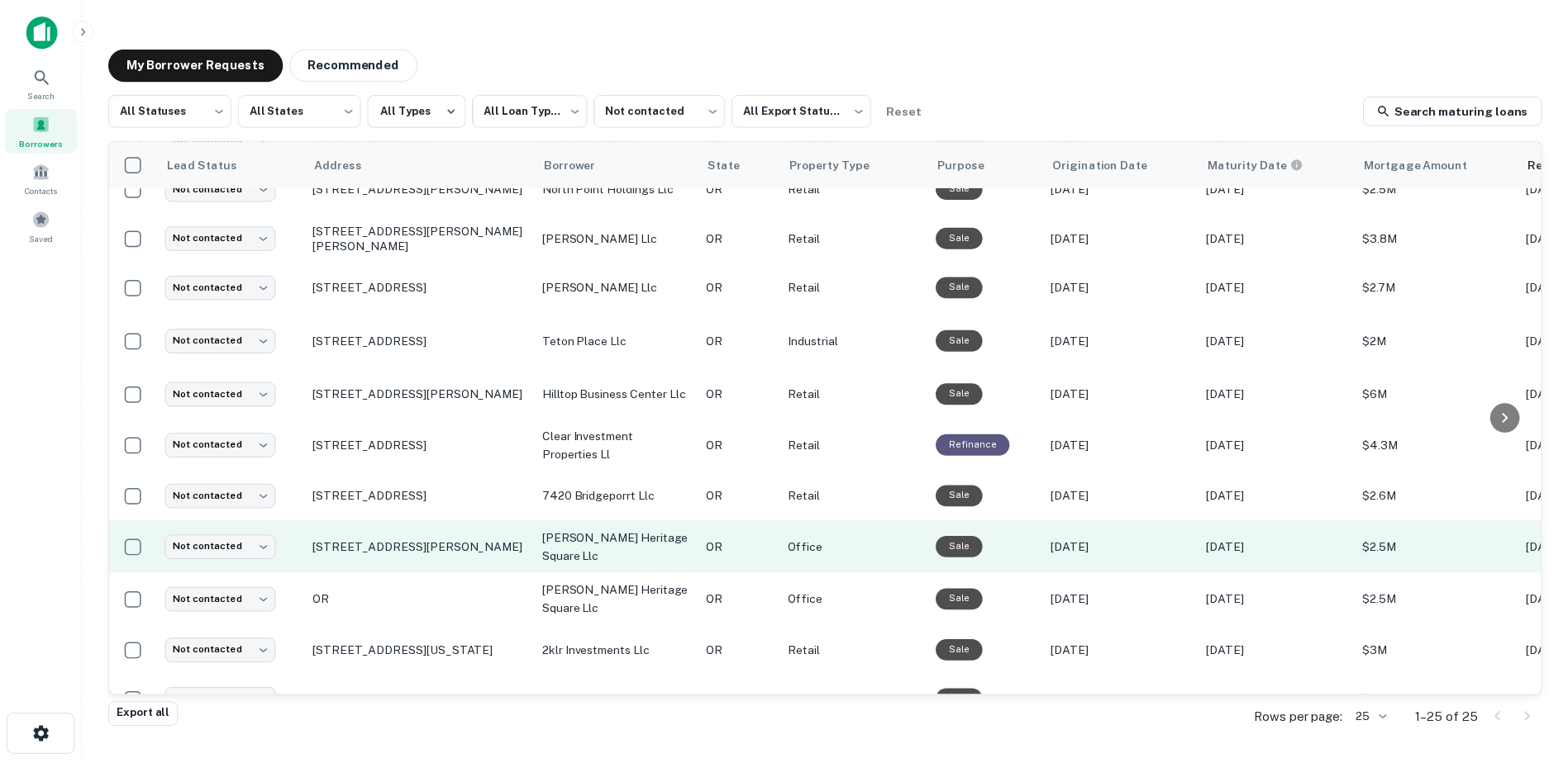
scroll to position [766, 0]
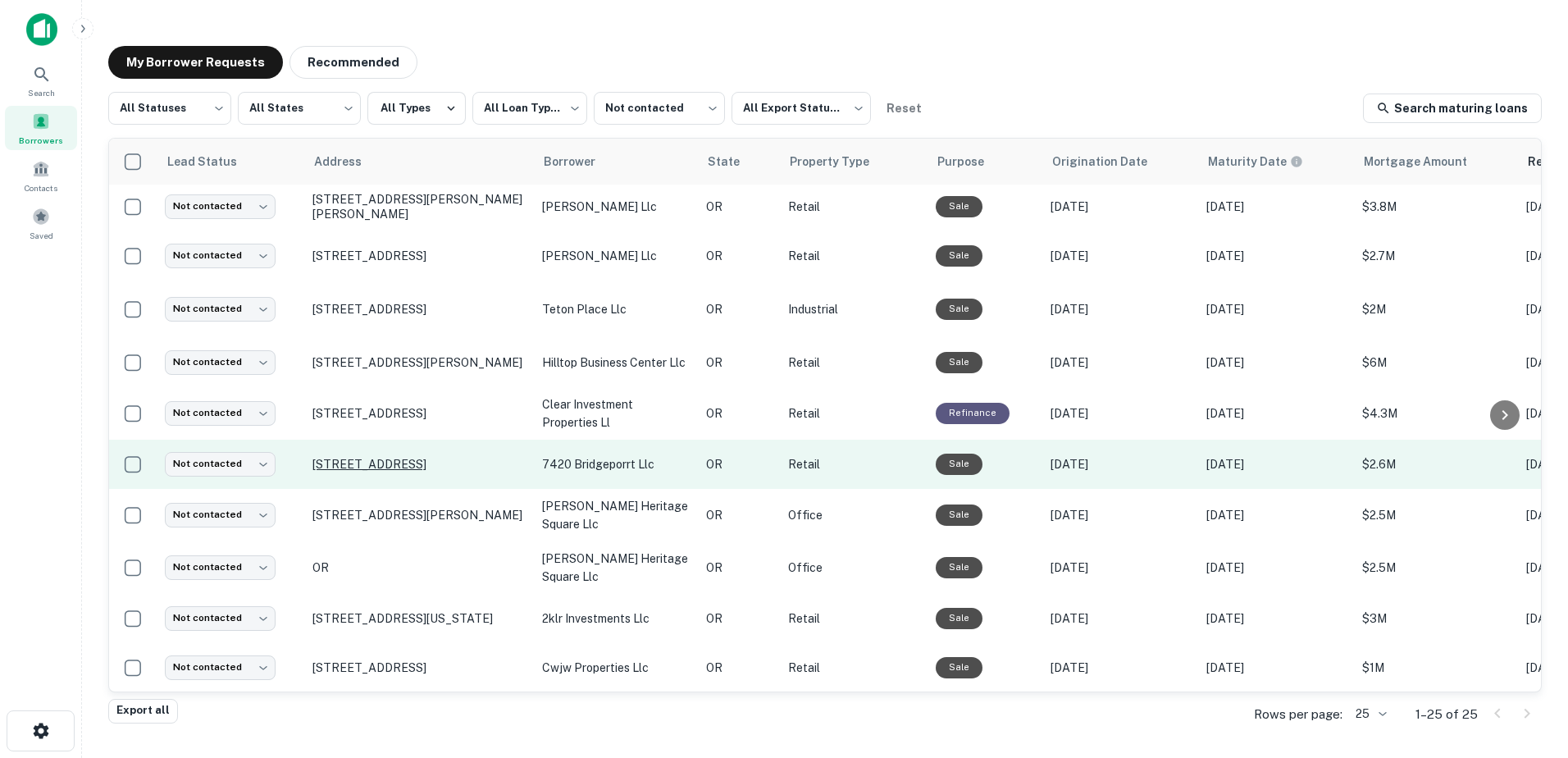
click at [435, 457] on p "[STREET_ADDRESS]" at bounding box center [419, 465] width 214 height 14
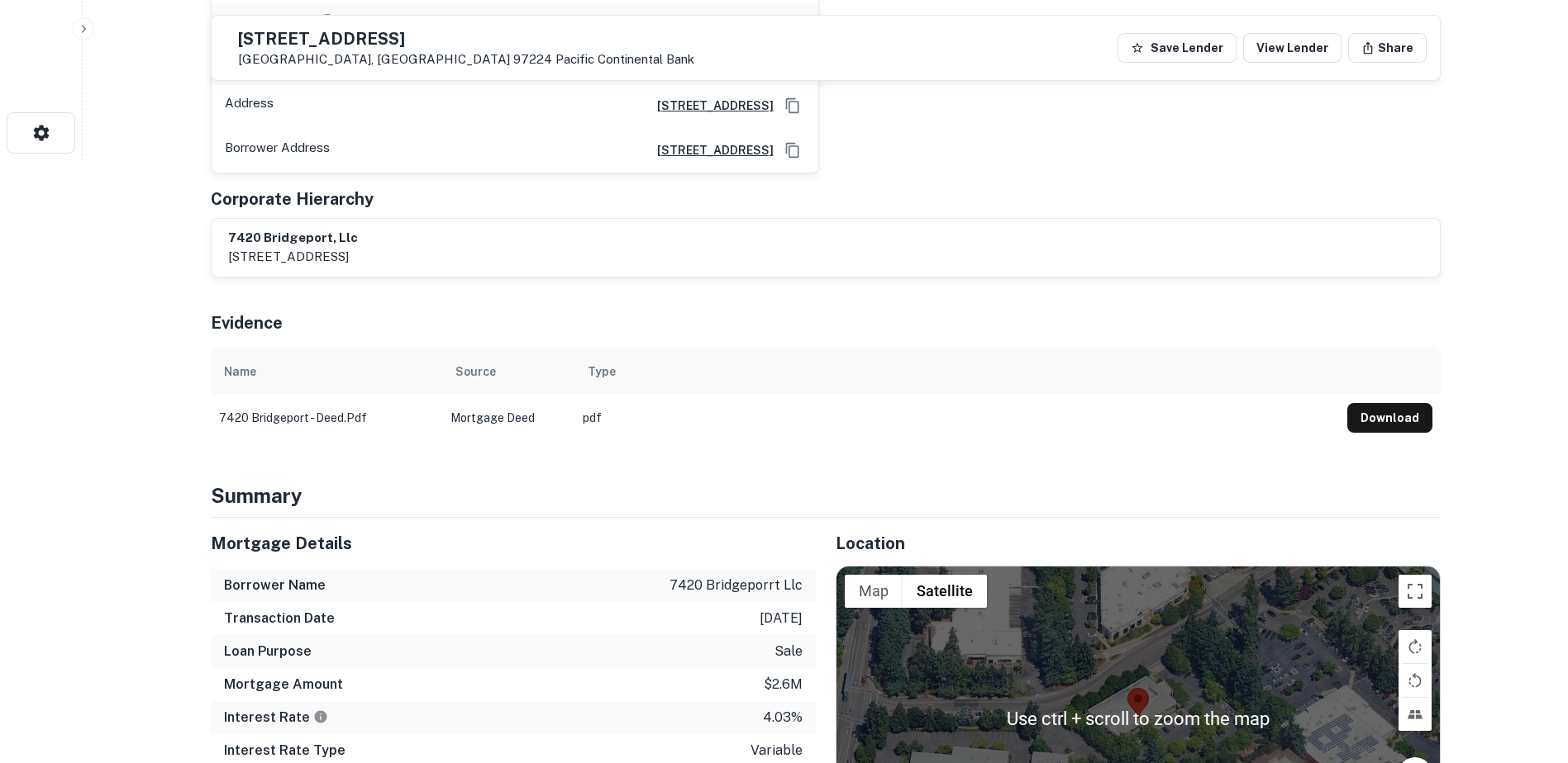
scroll to position [578, 0]
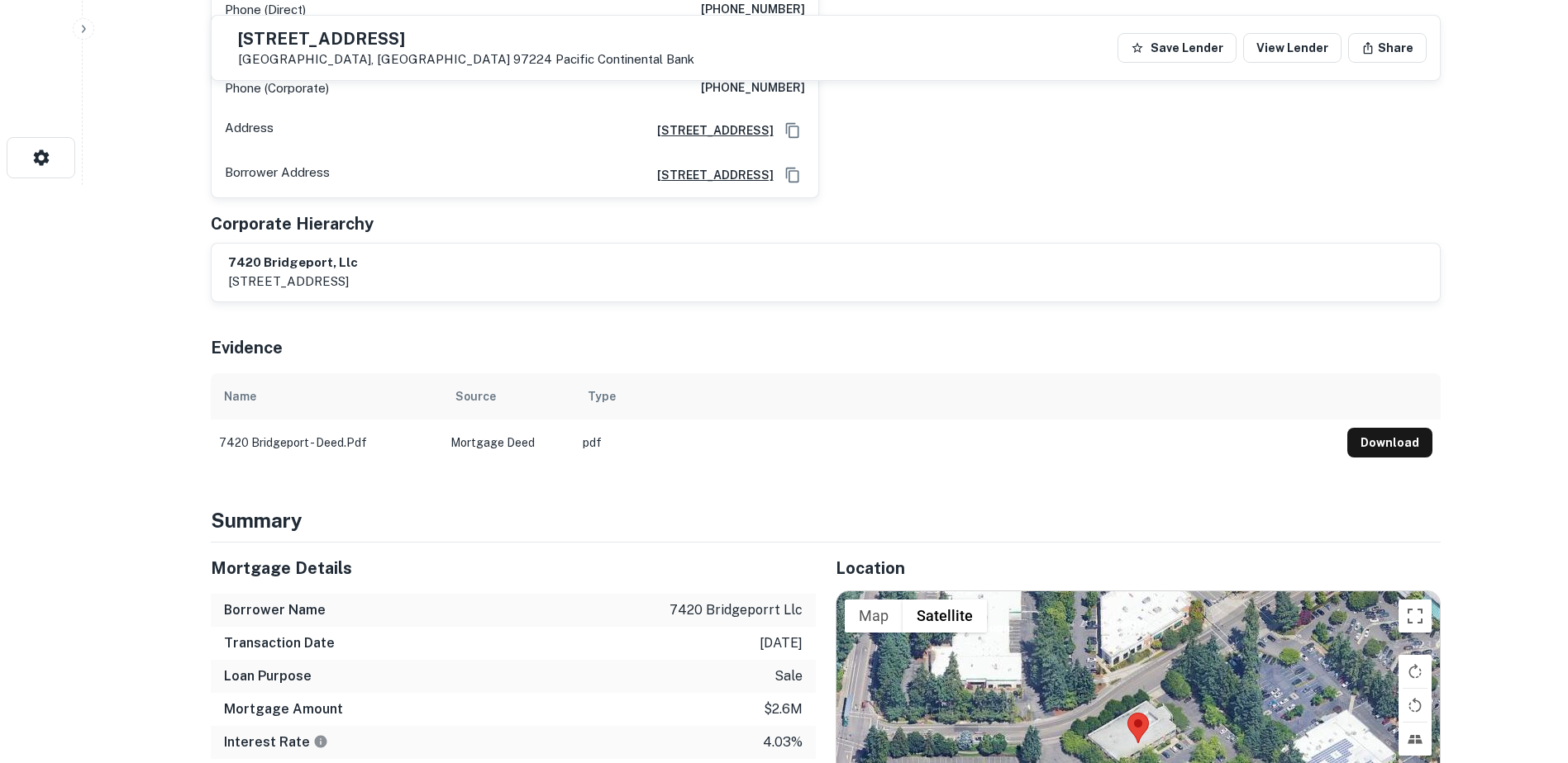
drag, startPoint x: 476, startPoint y: 36, endPoint x: 242, endPoint y: 25, distance: 234.3
click at [242, 25] on div "[STREET_ADDRESS] Pacific Continental Bank Save Lender View Lender Share" at bounding box center [826, 47] width 1228 height 65
copy div "[STREET_ADDRESS]"
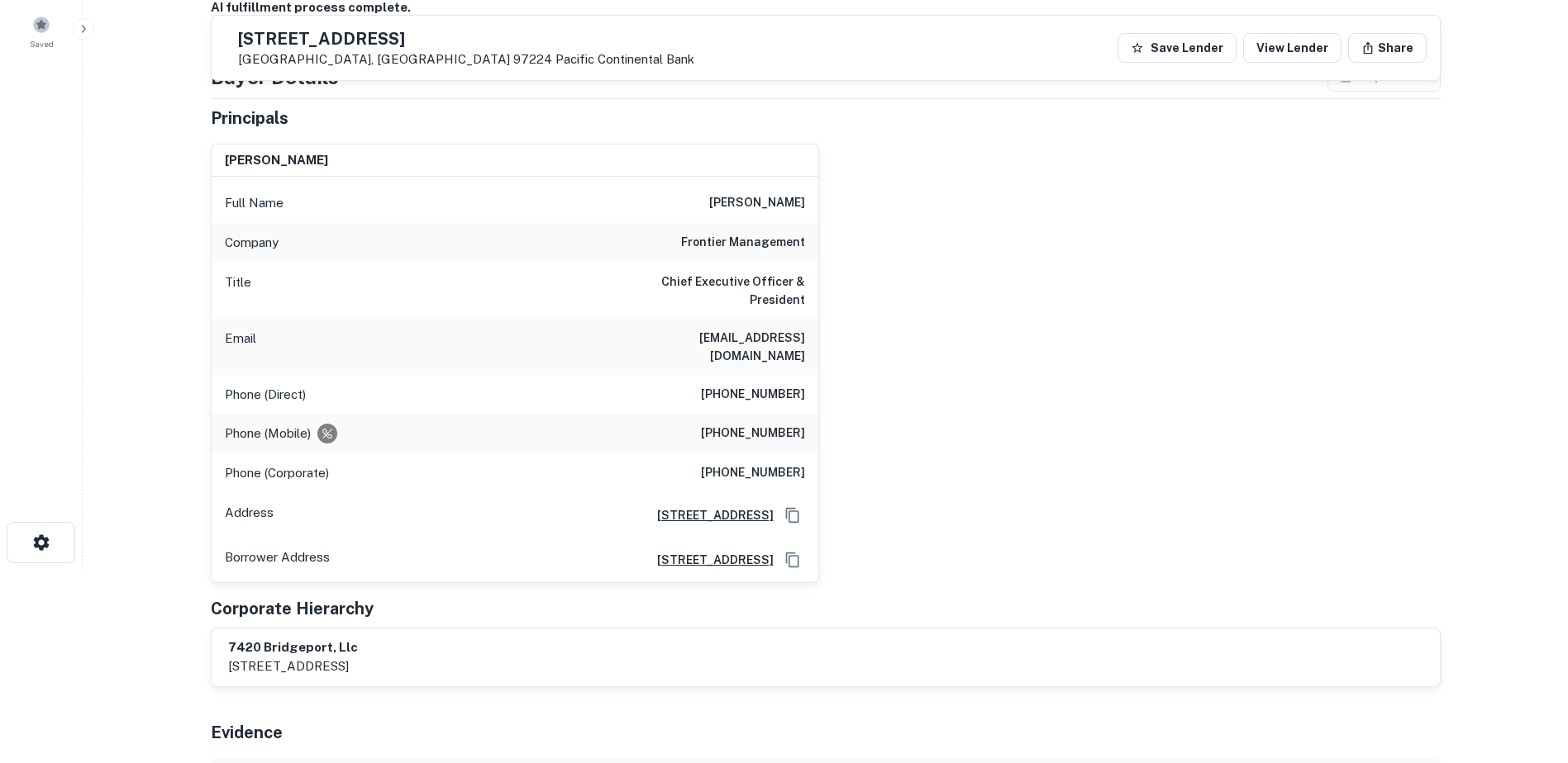
scroll to position [253, 0]
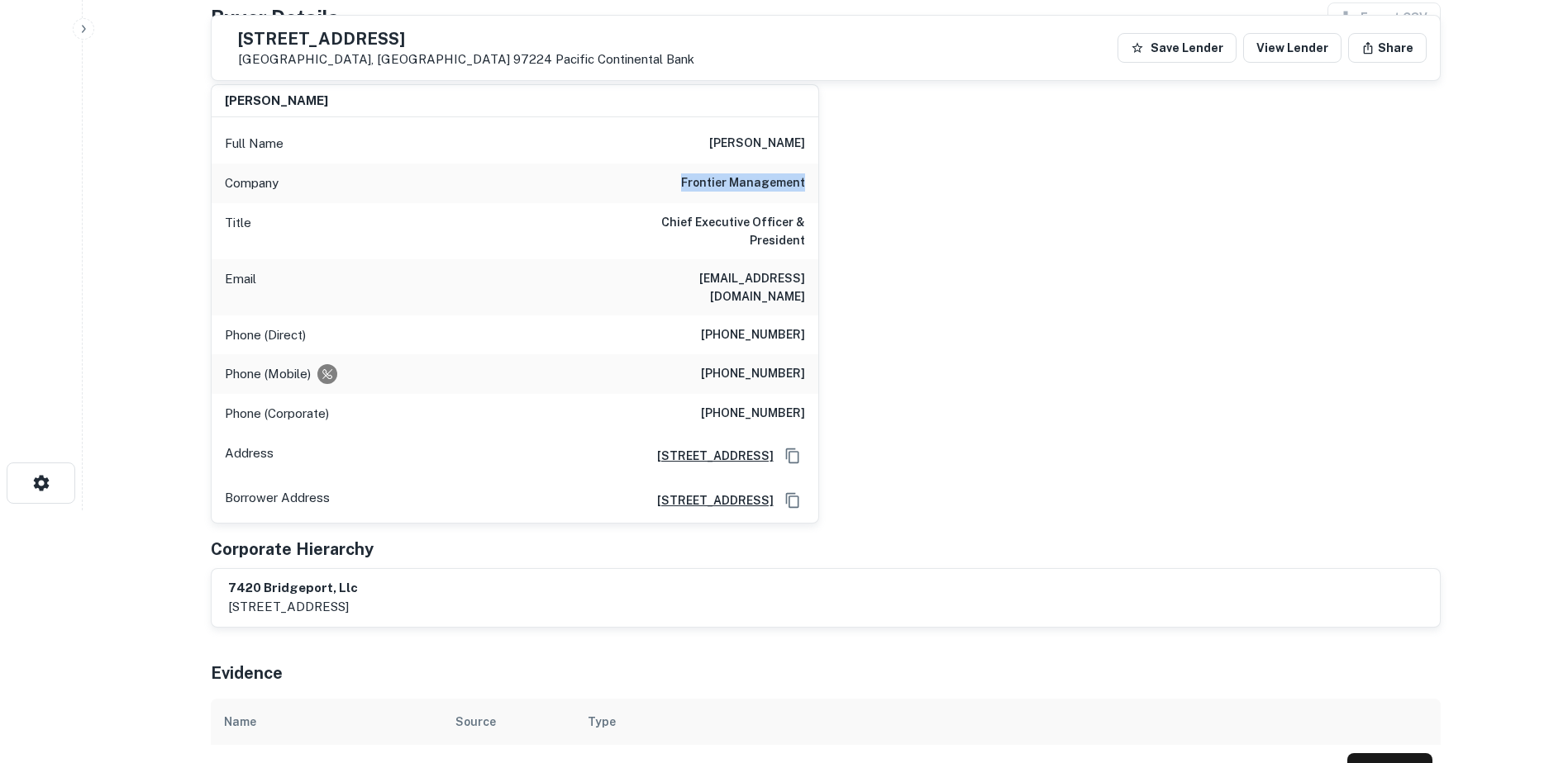
drag, startPoint x: 683, startPoint y: 180, endPoint x: 825, endPoint y: 201, distance: 143.5
click at [825, 201] on div "[PERSON_NAME] Full Name [PERSON_NAME] Company frontier management Title Chief E…" at bounding box center [819, 297] width 1242 height 452
copy h6 "frontier management"
drag, startPoint x: 756, startPoint y: 145, endPoint x: 808, endPoint y: 145, distance: 52.0
click at [808, 145] on div "Full Name [PERSON_NAME]" at bounding box center [514, 143] width 607 height 39
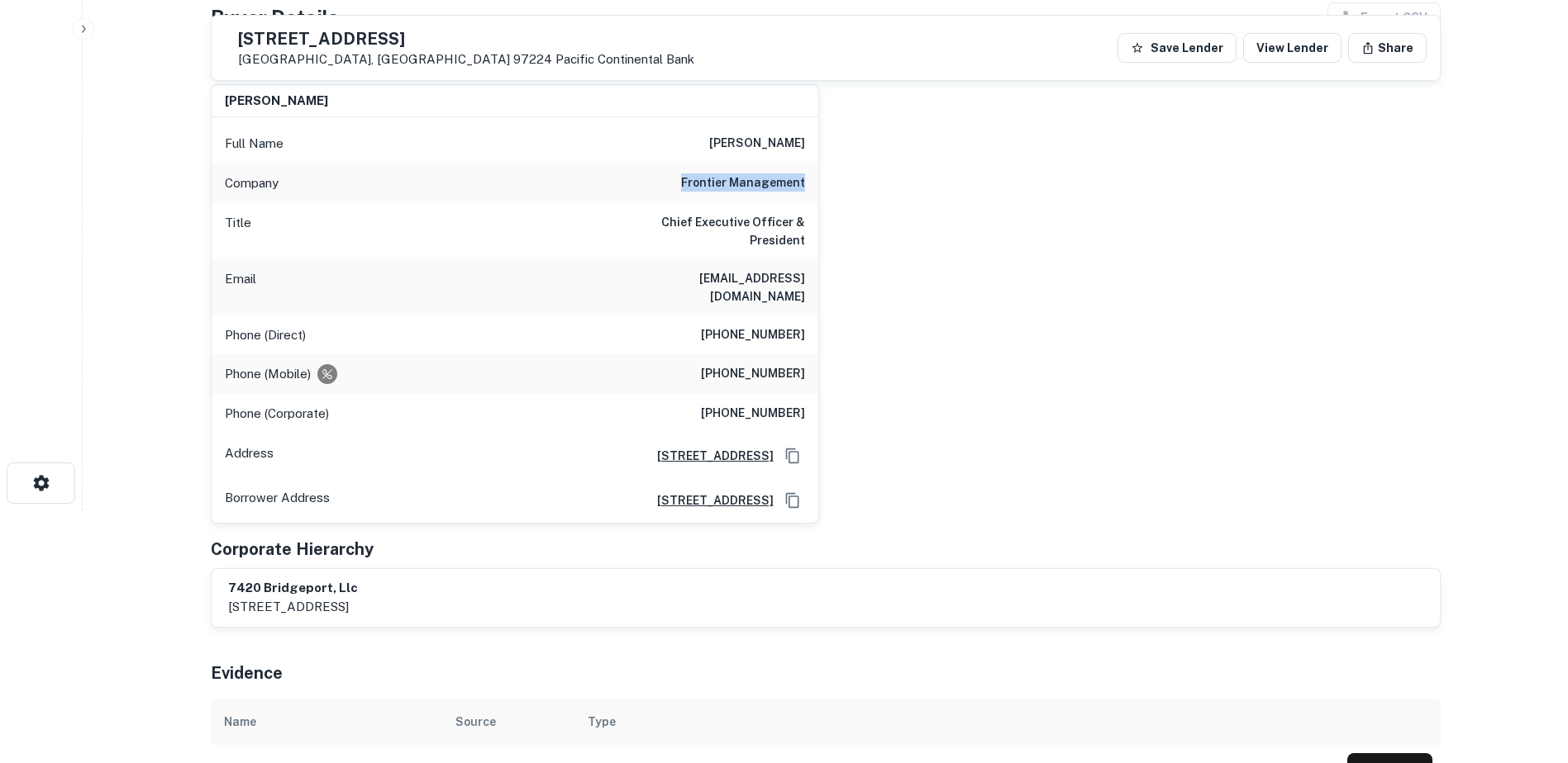
copy h6 "[PERSON_NAME]"
drag, startPoint x: 712, startPoint y: 303, endPoint x: 826, endPoint y: 304, distance: 114.0
click at [826, 304] on div "[PERSON_NAME] Full Name [PERSON_NAME] Company frontier management Title Chief E…" at bounding box center [819, 297] width 1242 height 452
copy h6 "[PHONE_NUMBER]"
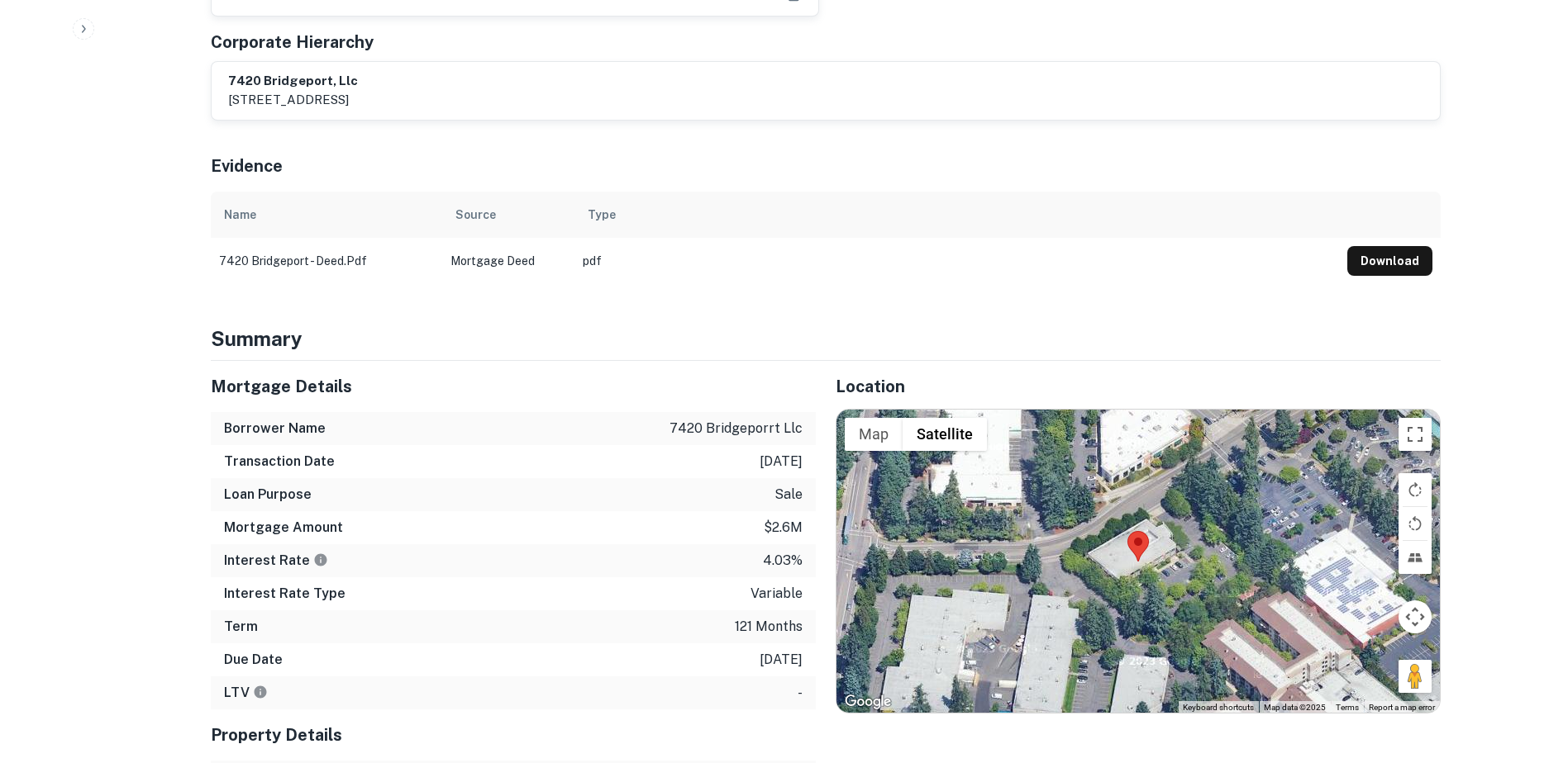
scroll to position [826, 0]
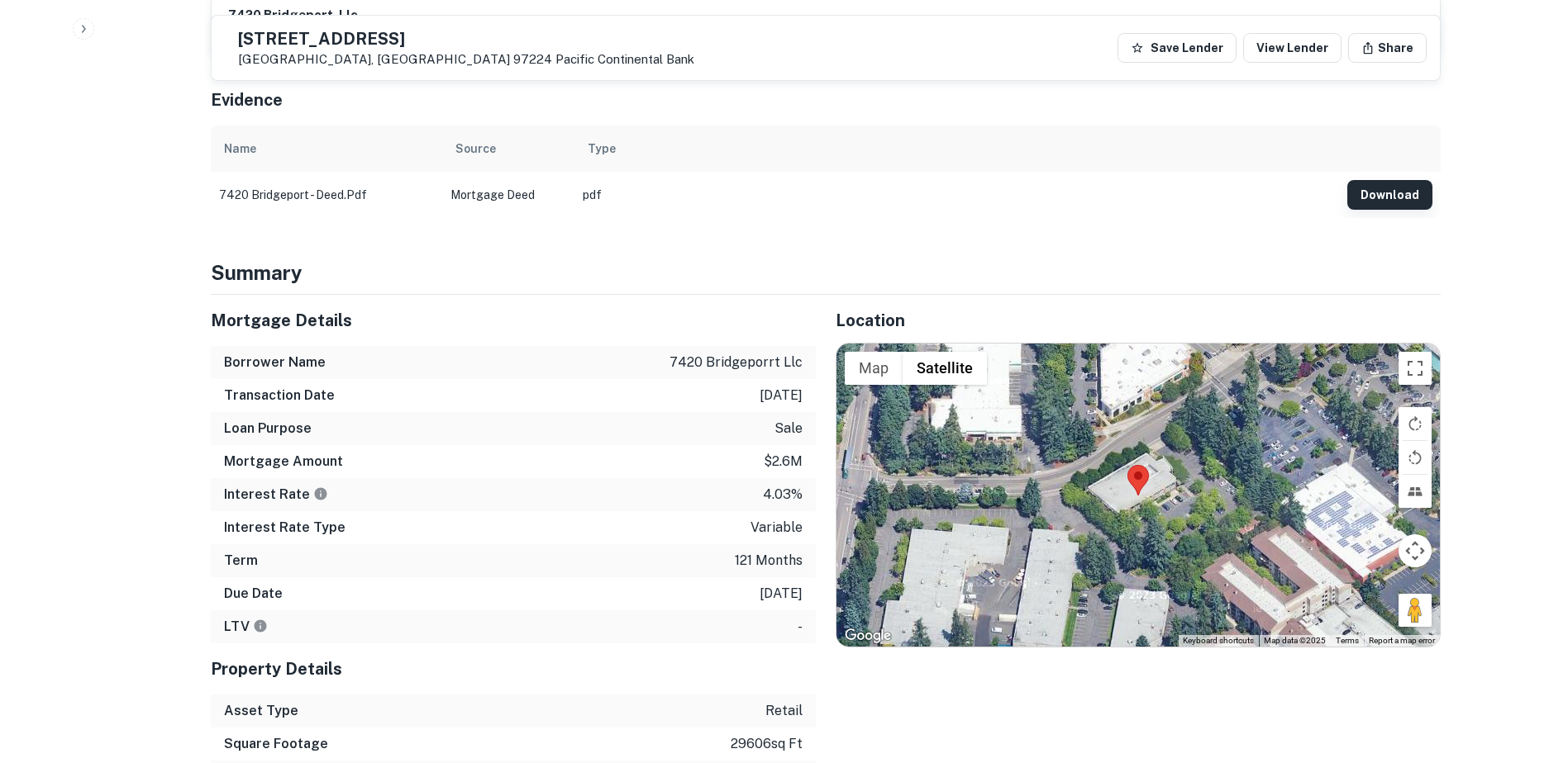
click at [1393, 180] on button "Download" at bounding box center [1389, 194] width 85 height 30
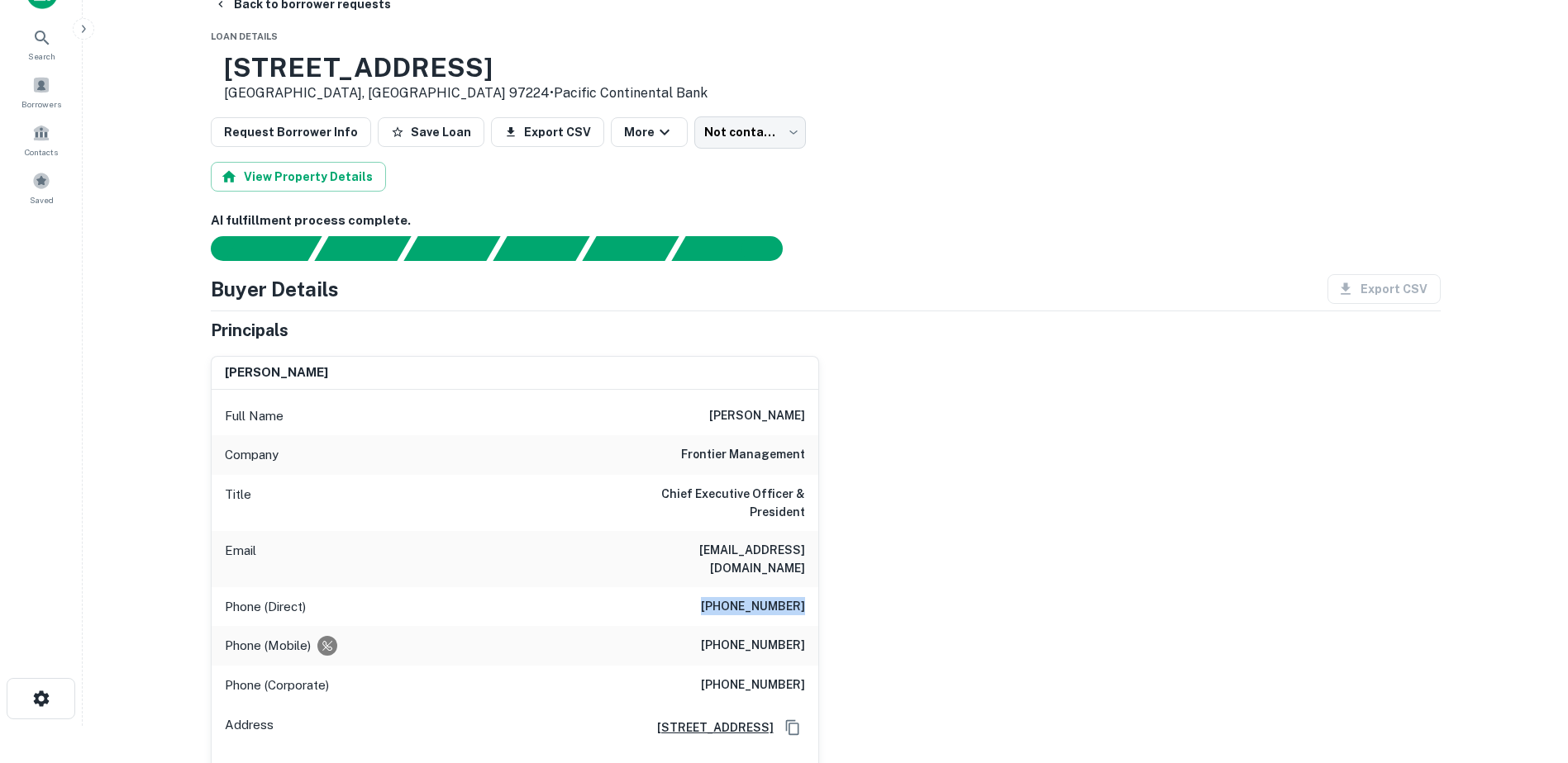
scroll to position [25, 0]
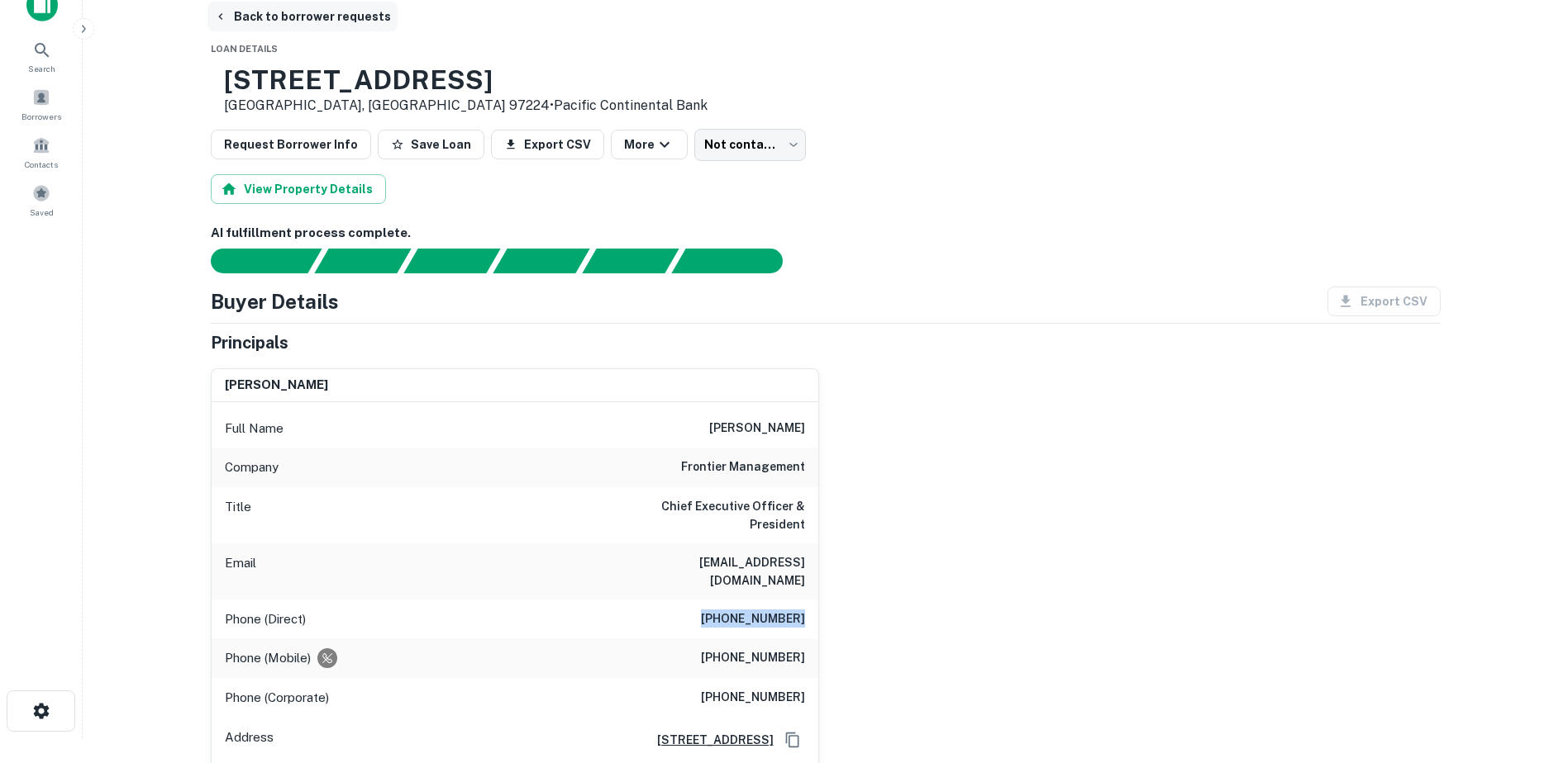
click at [246, 23] on button "Back to borrower requests" at bounding box center [302, 16] width 190 height 30
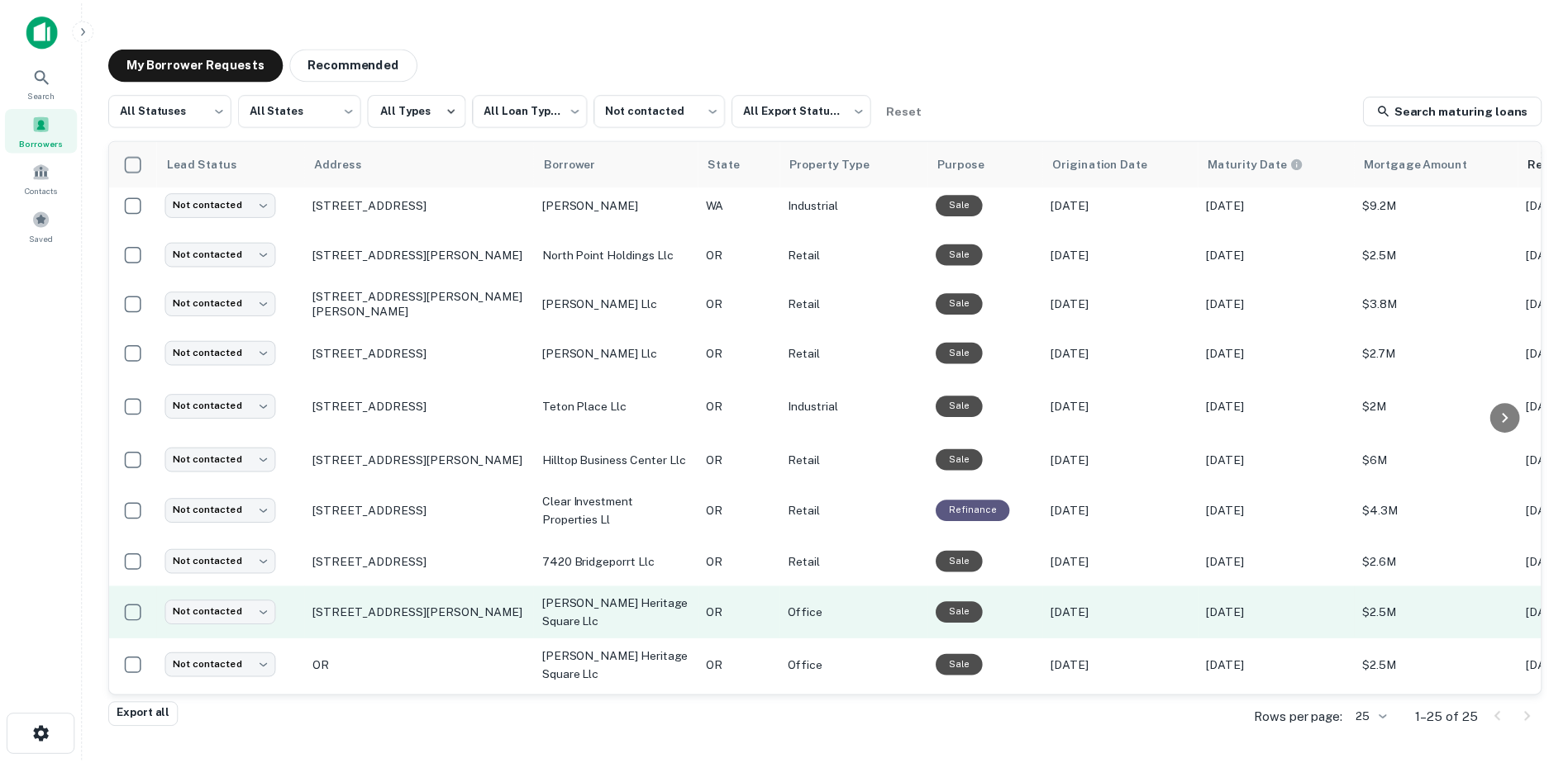
scroll to position [741, 0]
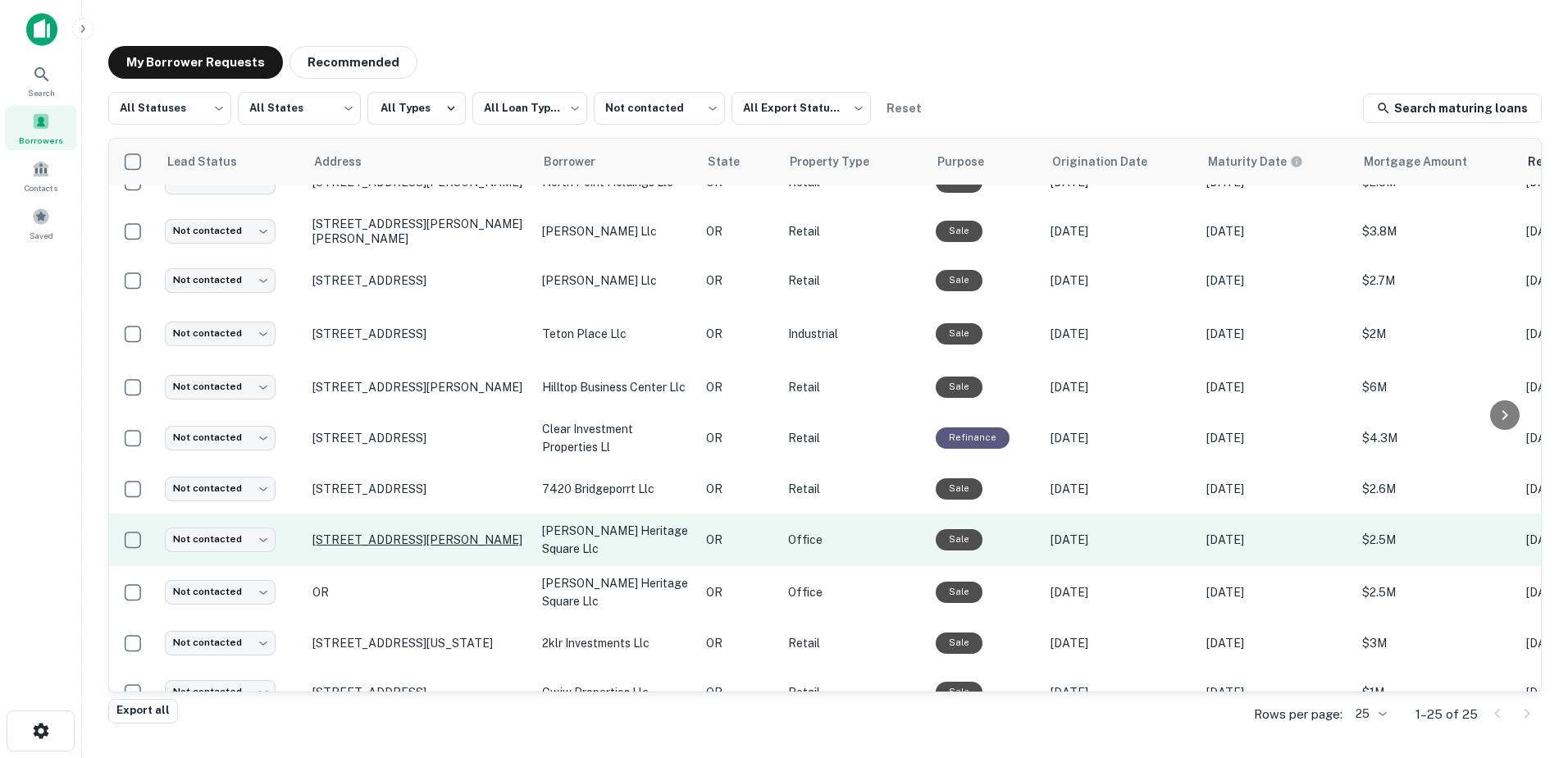
click at [428, 533] on p "[STREET_ADDRESS][PERSON_NAME]" at bounding box center [419, 540] width 214 height 14
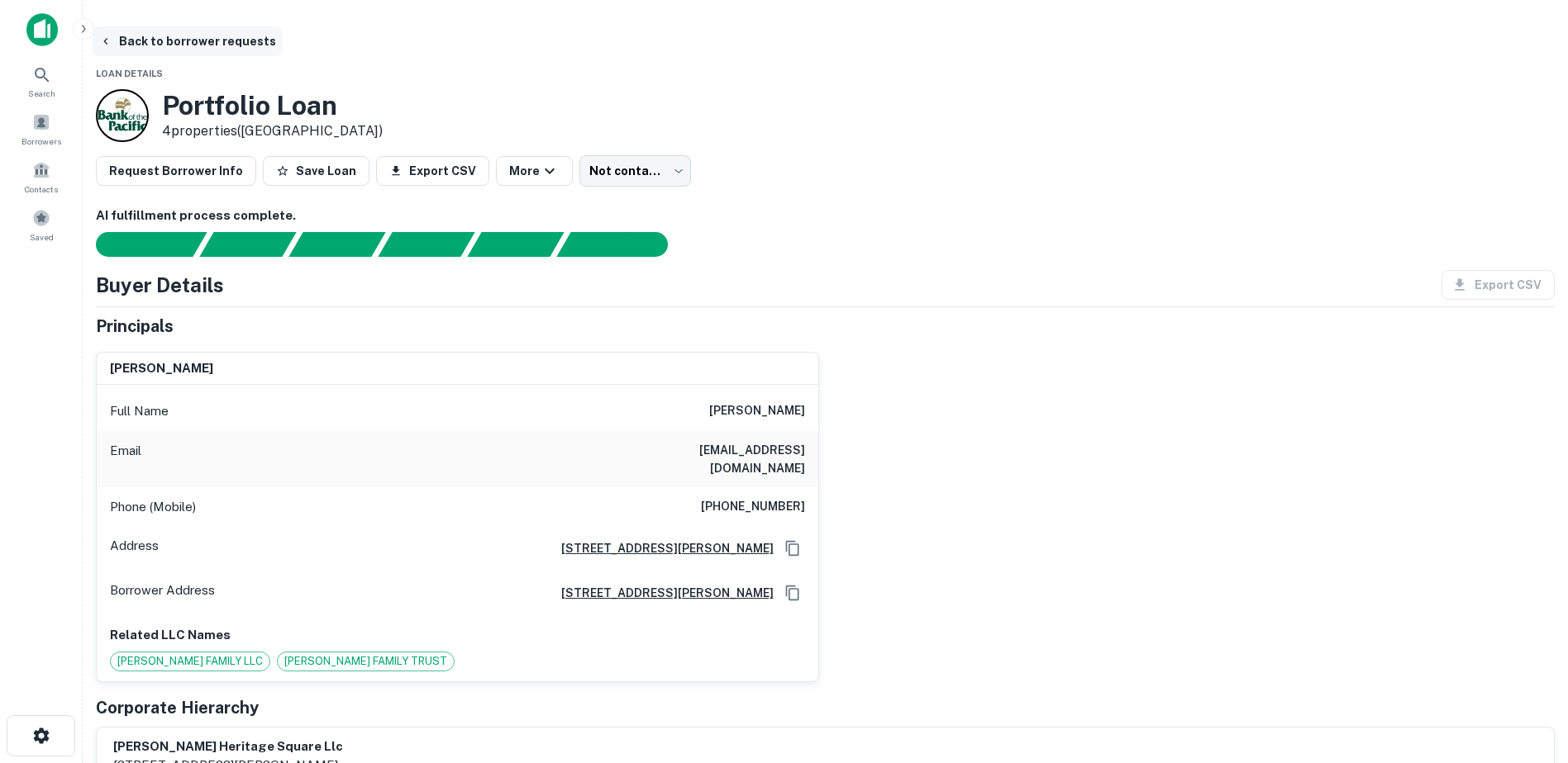
click at [228, 42] on button "Back to borrower requests" at bounding box center [187, 41] width 190 height 30
